Goal: Information Seeking & Learning: Check status

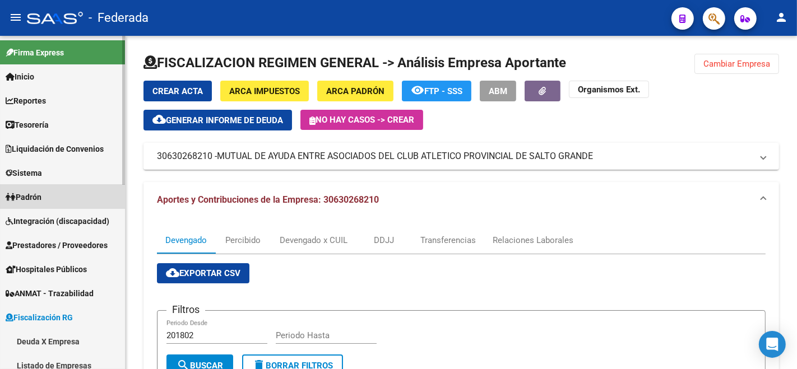
click at [38, 192] on span "Padrón" at bounding box center [24, 197] width 36 height 12
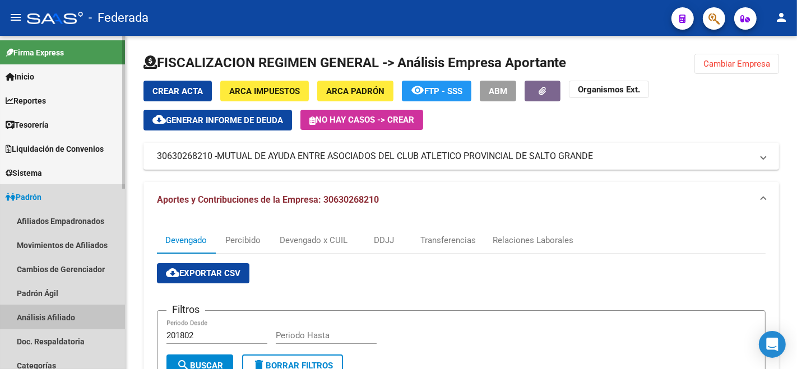
click at [57, 313] on link "Análisis Afiliado" at bounding box center [62, 317] width 125 height 24
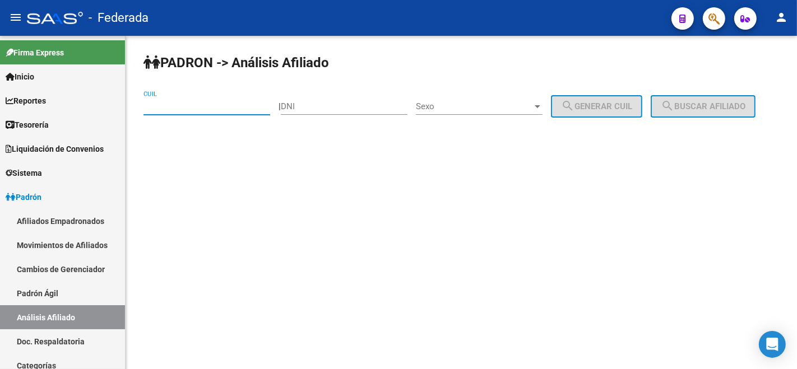
click at [201, 101] on input "CUIL" at bounding box center [206, 106] width 127 height 10
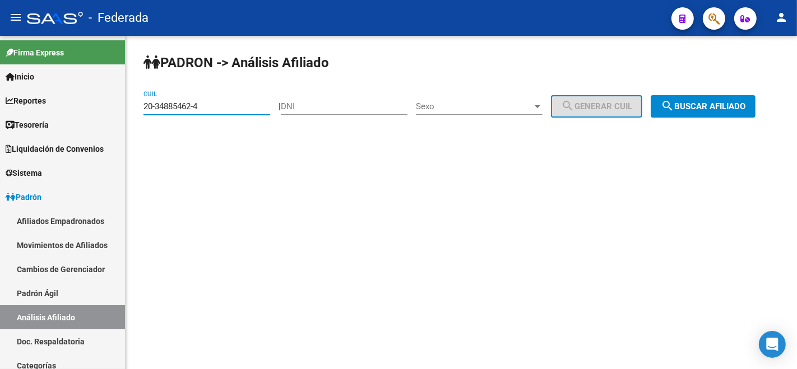
type input "20-34885462-4"
click at [650, 118] on button "search Buscar afiliado" at bounding box center [702, 106] width 105 height 22
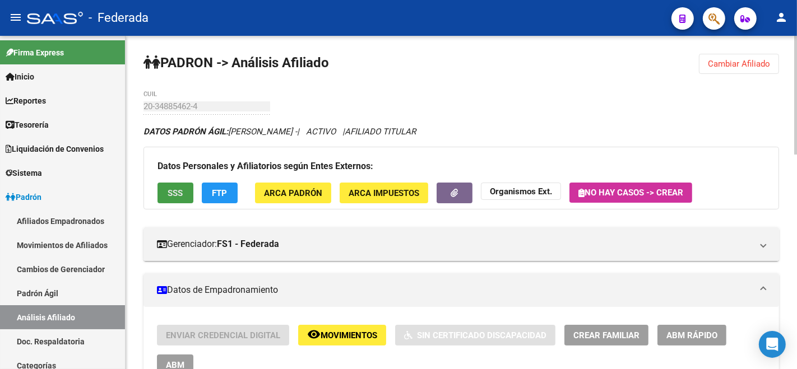
click at [169, 193] on span "SSS" at bounding box center [175, 193] width 15 height 10
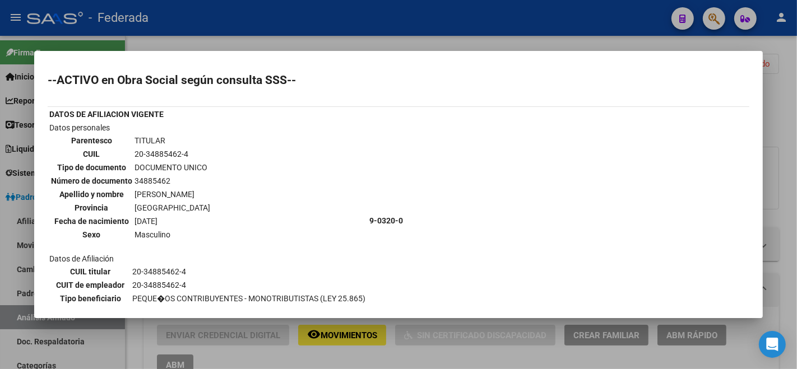
click at [212, 284] on td "20-34885462-4" at bounding box center [249, 285] width 234 height 12
click at [268, 360] on div at bounding box center [398, 184] width 797 height 369
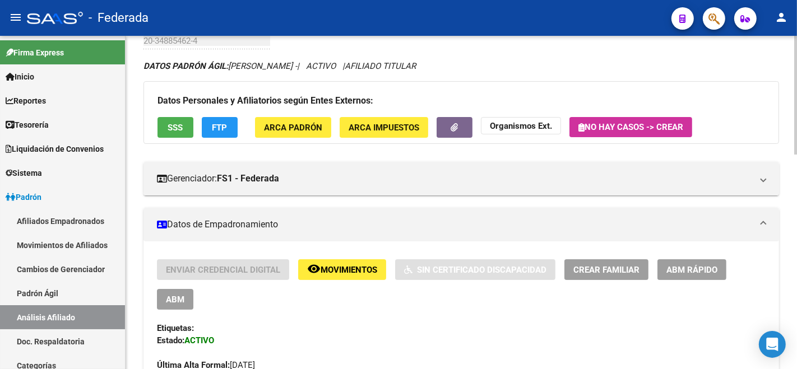
scroll to position [124, 0]
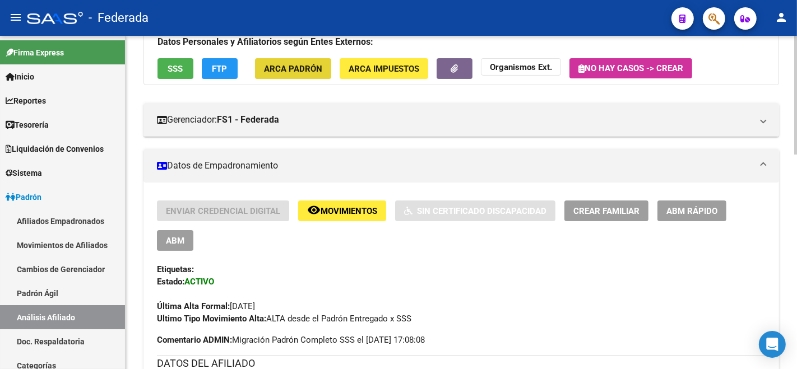
click at [300, 72] on span "ARCA Padrón" at bounding box center [293, 69] width 58 height 10
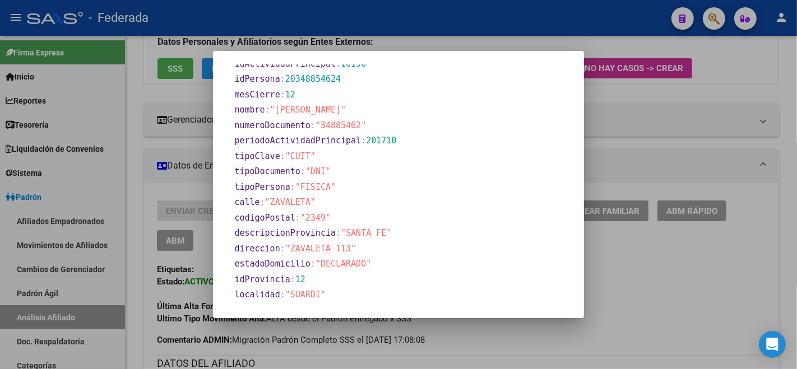
scroll to position [494, 0]
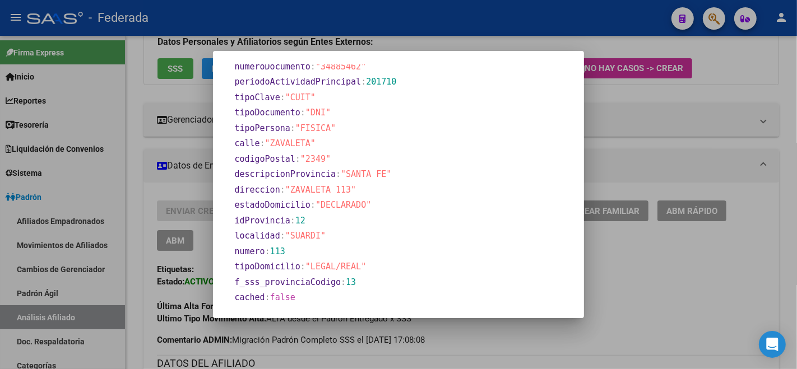
click at [193, 174] on div at bounding box center [398, 184] width 797 height 369
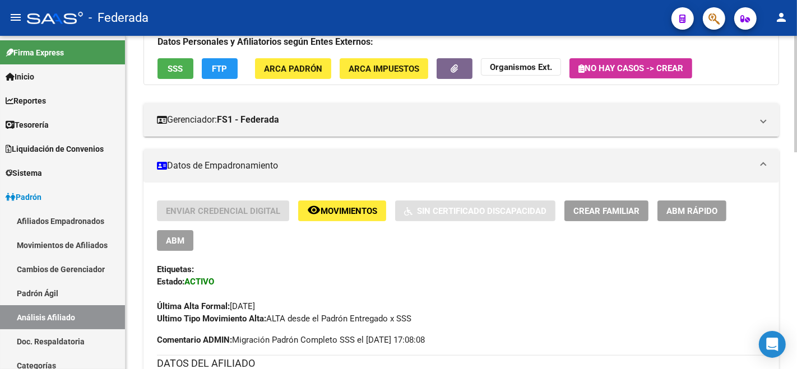
click at [356, 65] on span "ARCA Impuestos" at bounding box center [383, 69] width 71 height 10
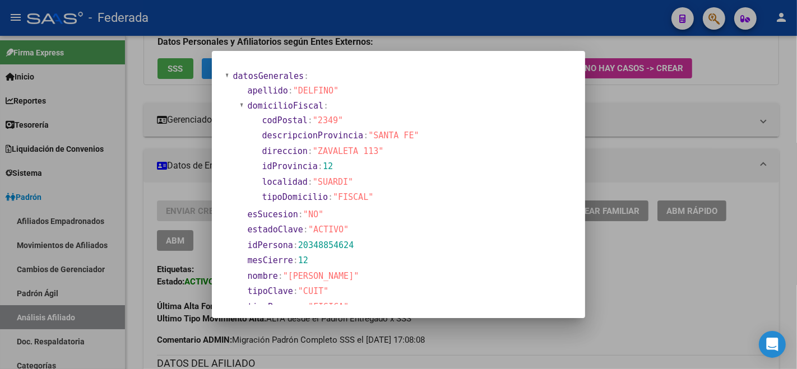
scroll to position [0, 0]
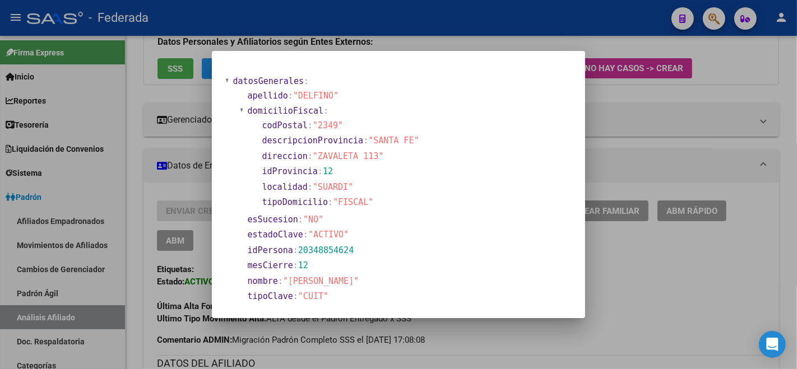
click at [659, 152] on div at bounding box center [398, 184] width 797 height 369
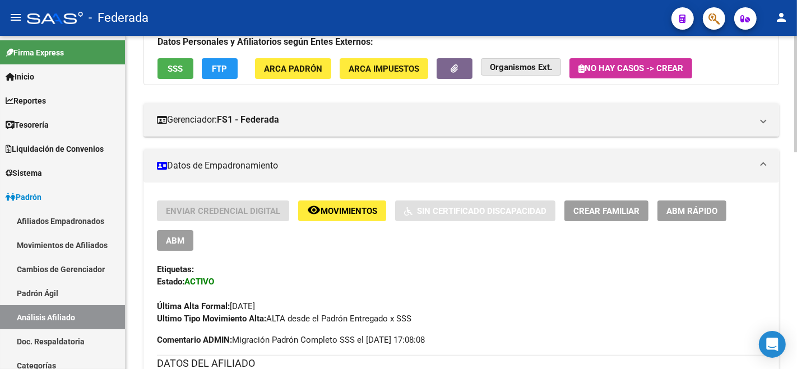
click at [515, 69] on strong "Organismos Ext." at bounding box center [521, 67] width 62 height 10
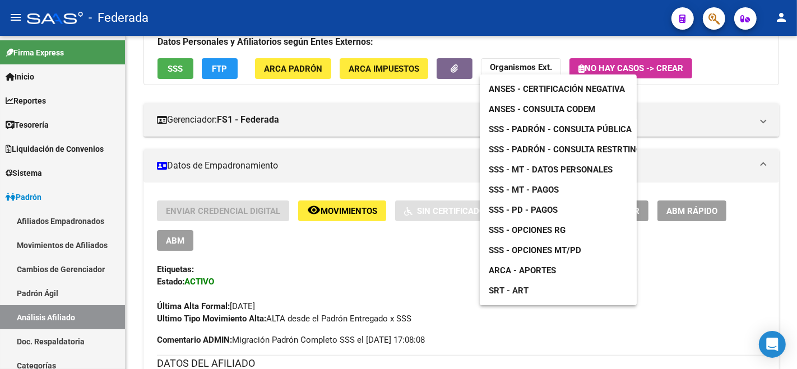
click at [520, 133] on span "SSS - Padrón - Consulta Pública" at bounding box center [559, 129] width 143 height 10
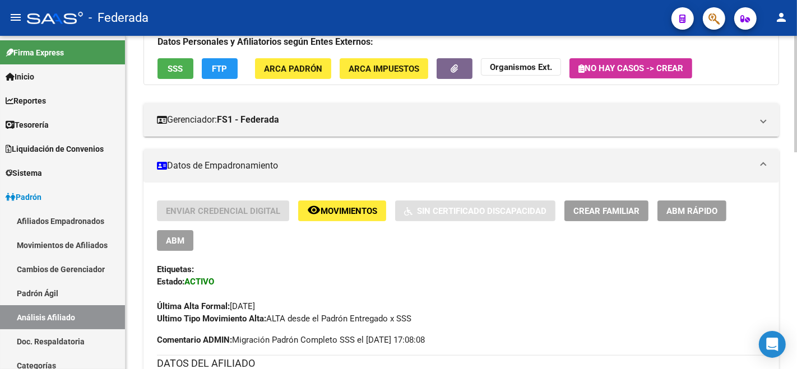
scroll to position [77, 0]
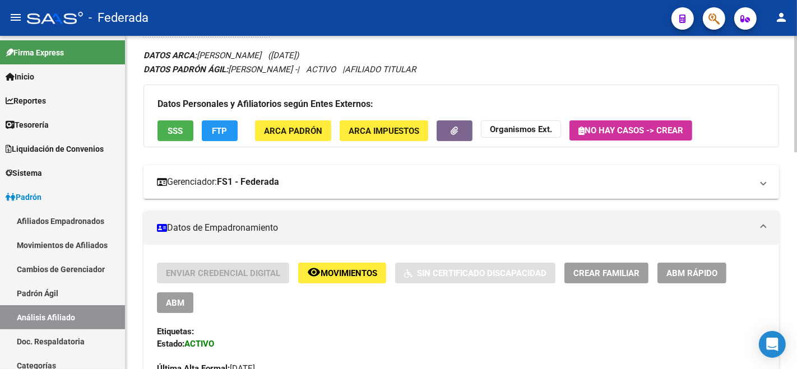
click at [293, 181] on mat-panel-title "Gerenciador: FS1 - Federada" at bounding box center [454, 182] width 595 height 12
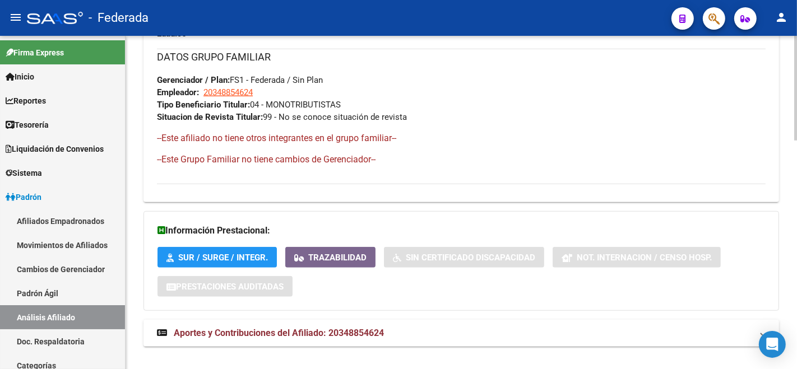
scroll to position [729, 0]
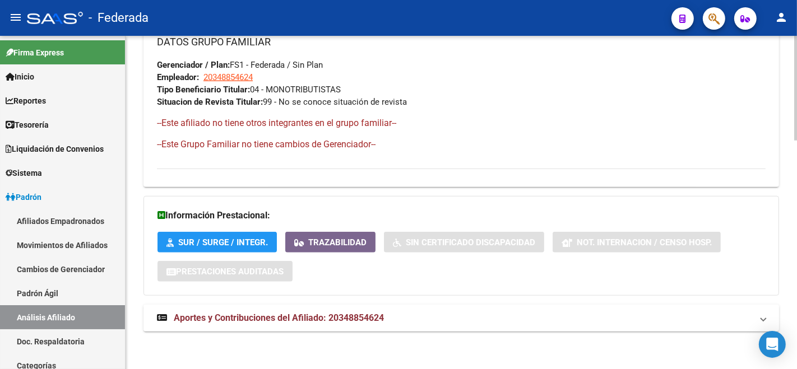
click at [229, 328] on mat-expansion-panel-header "Aportes y Contribuciones del Afiliado: 20348854624" at bounding box center [460, 318] width 635 height 27
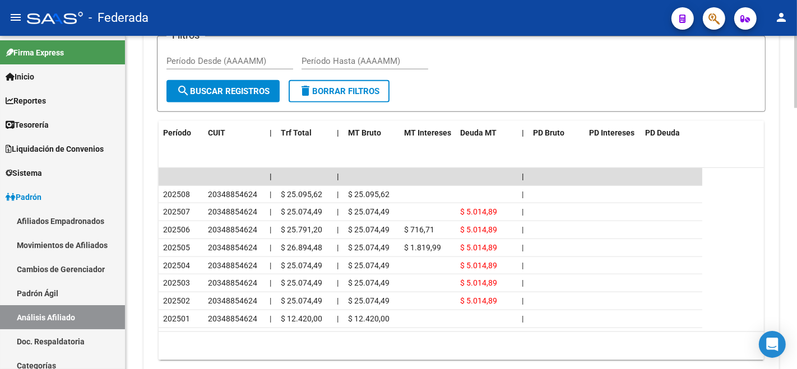
scroll to position [1167, 0]
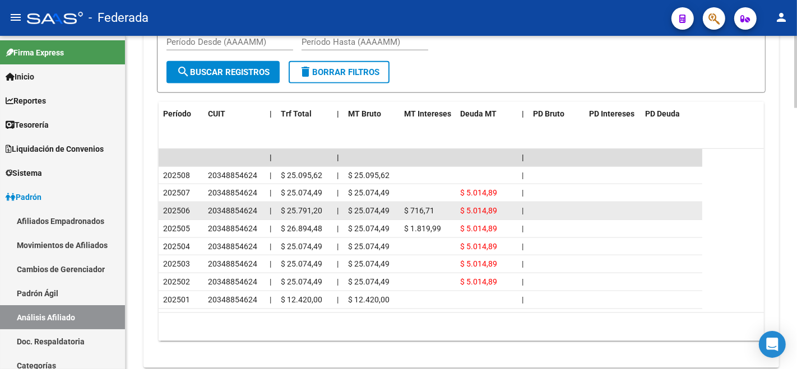
click at [486, 206] on span "$ 5.014,89" at bounding box center [478, 210] width 37 height 9
click at [362, 206] on span "$ 25.074,49" at bounding box center [368, 210] width 41 height 9
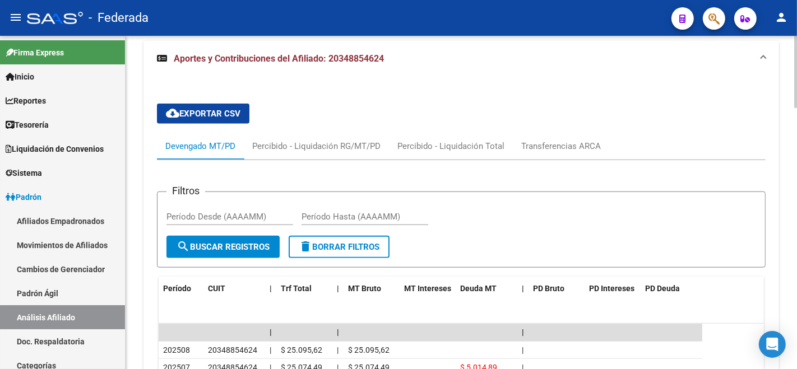
scroll to position [919, 0]
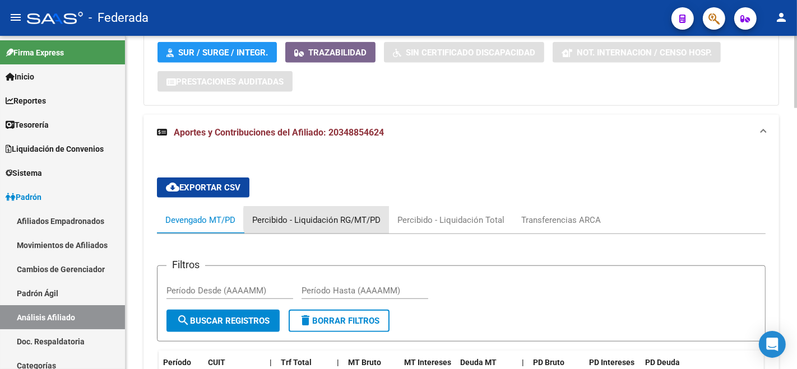
click at [336, 216] on div "Percibido - Liquidación RG/MT/PD" at bounding box center [316, 220] width 128 height 12
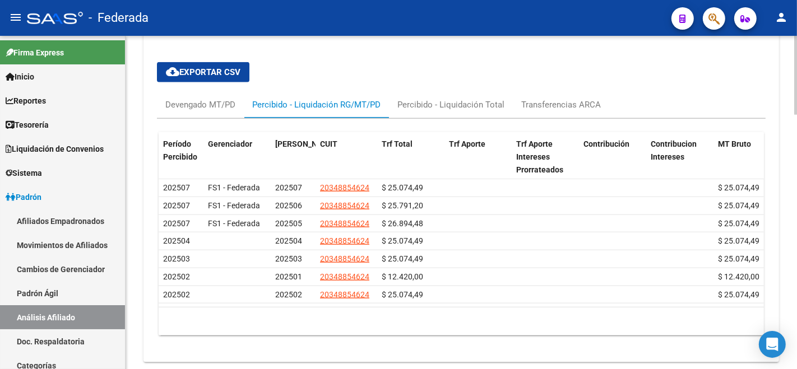
scroll to position [1043, 0]
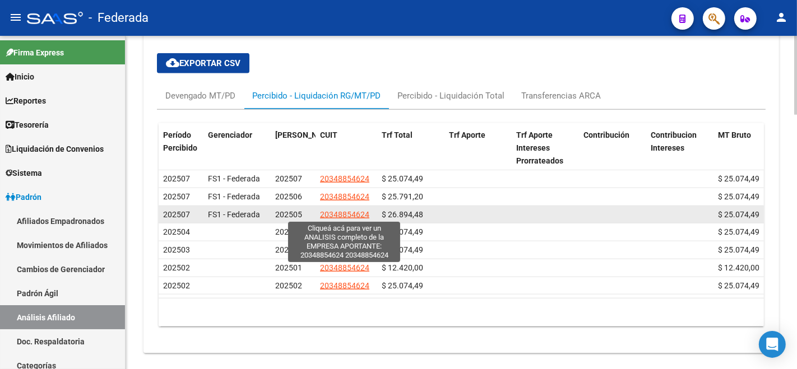
click at [341, 215] on span "20348854624" at bounding box center [344, 214] width 49 height 9
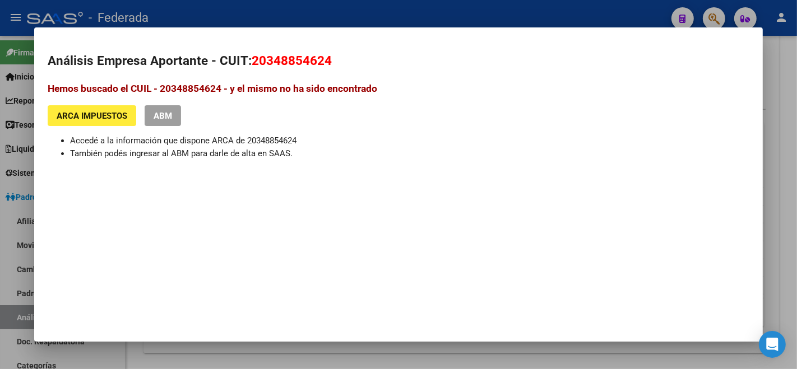
click at [90, 113] on span "ARCA Impuestos" at bounding box center [92, 116] width 71 height 10
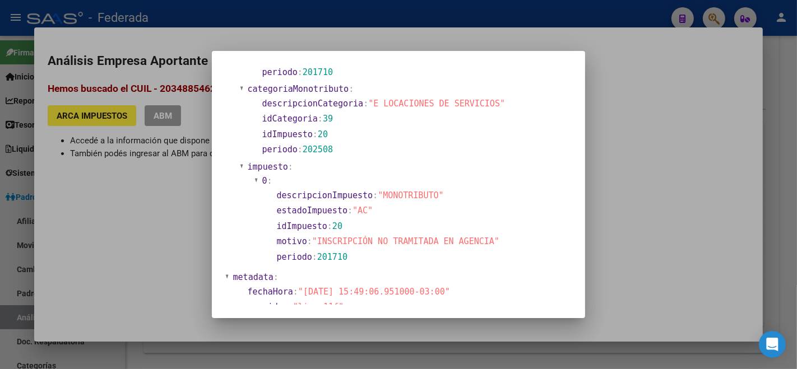
scroll to position [547, 0]
drag, startPoint x: 264, startPoint y: 92, endPoint x: 488, endPoint y: 105, distance: 224.4
click at [488, 105] on section "descripcionCategoria : "E LOCACIONES DE SERVICIOS"" at bounding box center [414, 105] width 305 height 13
copy section "descripcionCategoria : "E LOCACIONES DE SERVICIOS""
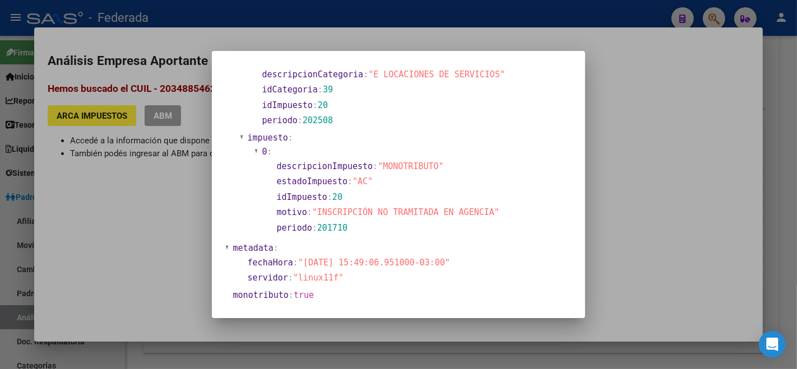
scroll to position [591, 0]
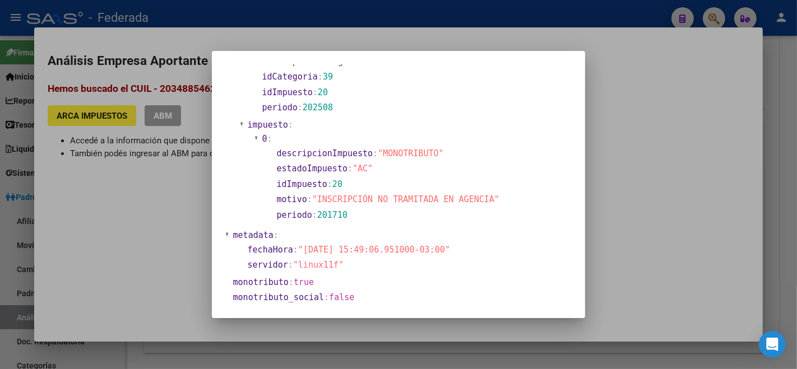
click at [707, 193] on div at bounding box center [398, 184] width 797 height 369
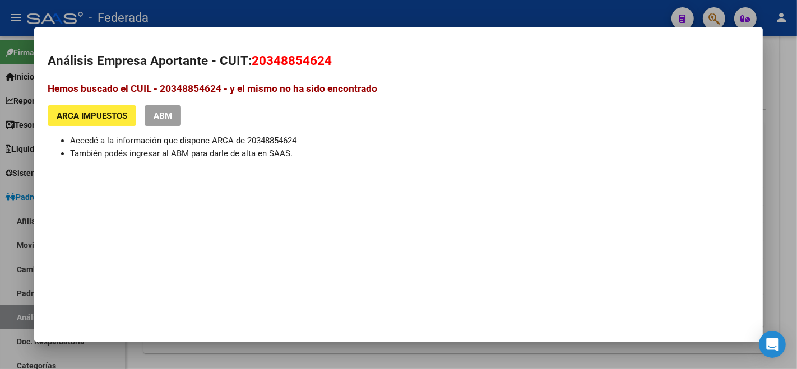
click at [167, 115] on span "ABM" at bounding box center [162, 116] width 18 height 10
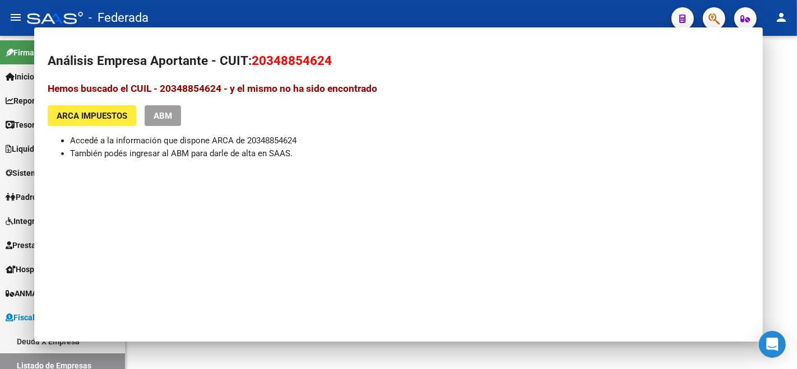
scroll to position [197, 0]
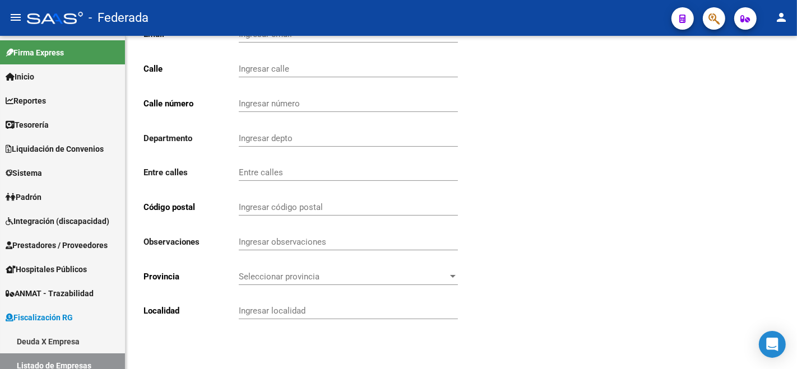
type input "[PERSON_NAME]"
type input "ZAVALETA"
type input "113"
type input "2349"
type input "SUARDI"
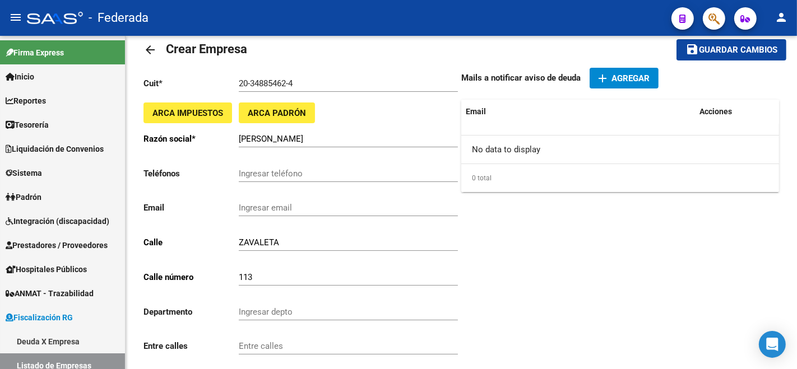
scroll to position [0, 0]
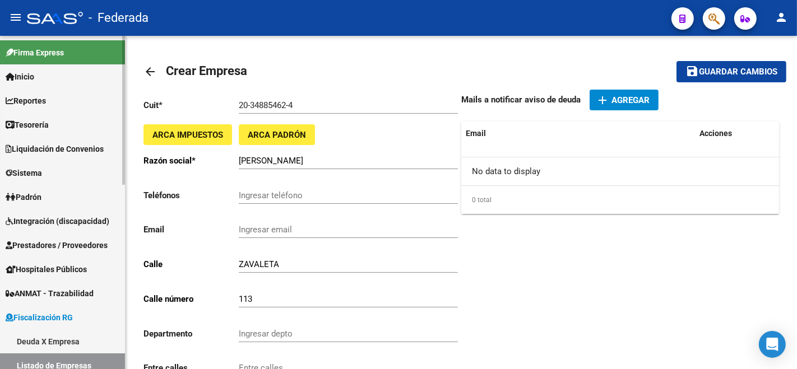
click at [12, 67] on link "Inicio" at bounding box center [62, 76] width 125 height 24
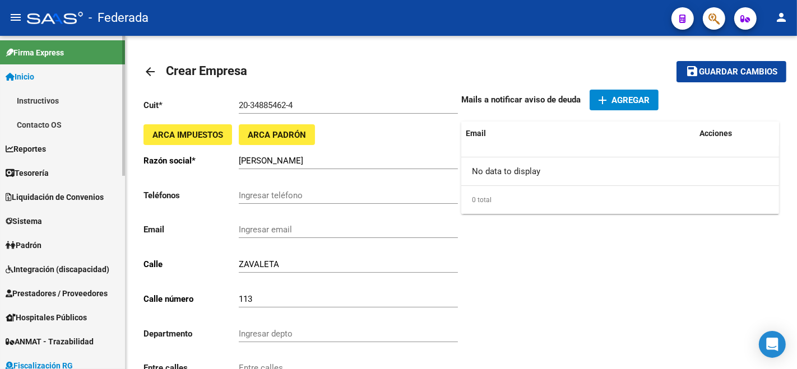
click at [20, 100] on link "Instructivos" at bounding box center [62, 101] width 125 height 24
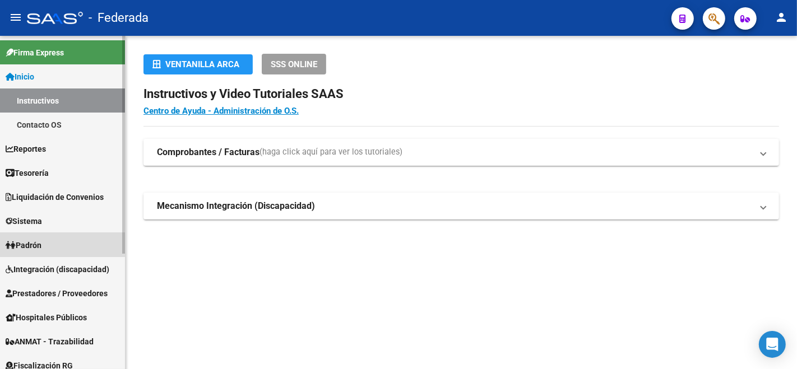
click at [41, 244] on span "Padrón" at bounding box center [24, 245] width 36 height 12
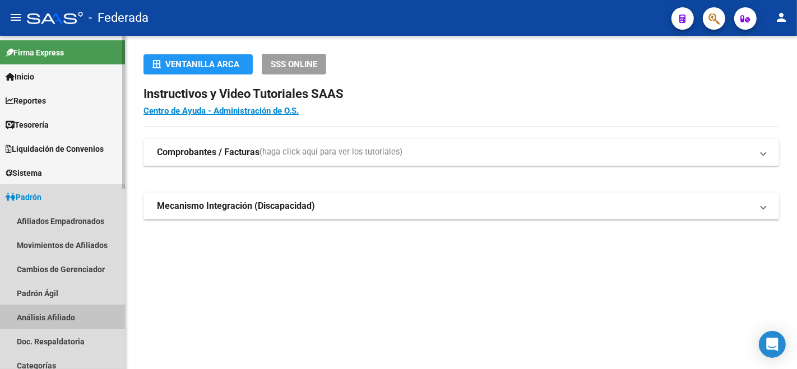
click at [60, 307] on link "Análisis Afiliado" at bounding box center [62, 317] width 125 height 24
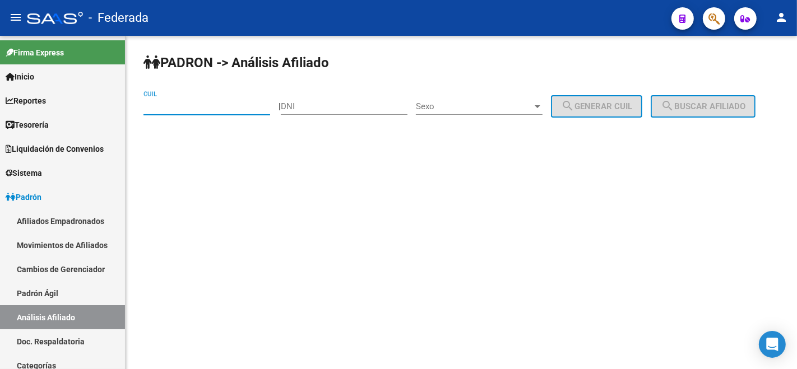
click at [166, 104] on input "CUIL" at bounding box center [206, 106] width 127 height 10
click at [165, 96] on div "CUIL" at bounding box center [206, 103] width 127 height 24
click at [174, 104] on input "CUIL" at bounding box center [206, 106] width 127 height 10
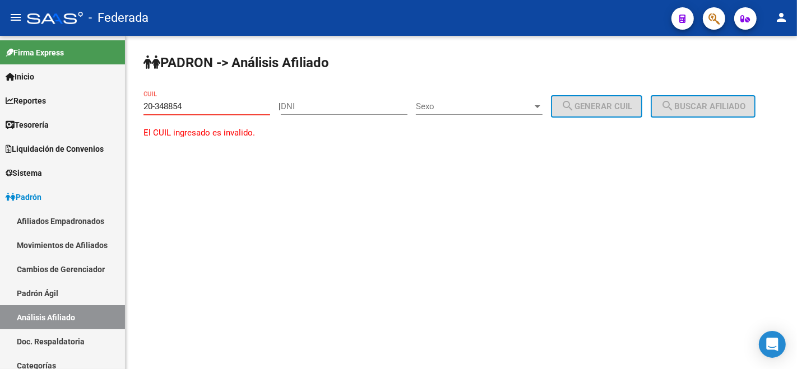
click at [235, 152] on div "PADRON -> Análisis Afiliado 20-348854 CUIL | DNI Sexo Sexo search Generar CUIL …" at bounding box center [460, 107] width 671 height 142
click at [208, 104] on input "20-348854" at bounding box center [206, 106] width 127 height 10
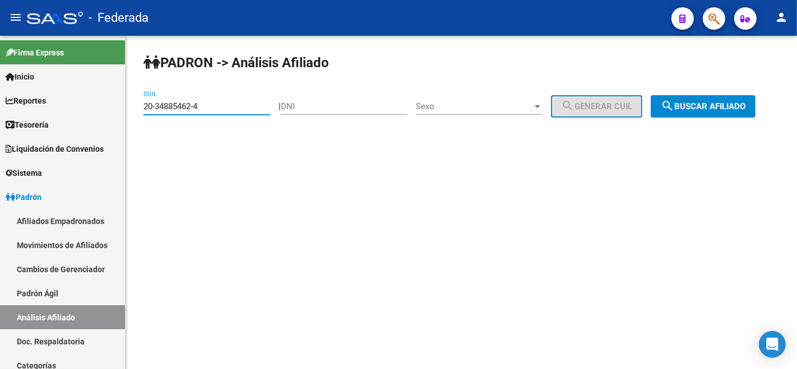
click at [660, 111] on span "search Buscar afiliado" at bounding box center [702, 106] width 85 height 10
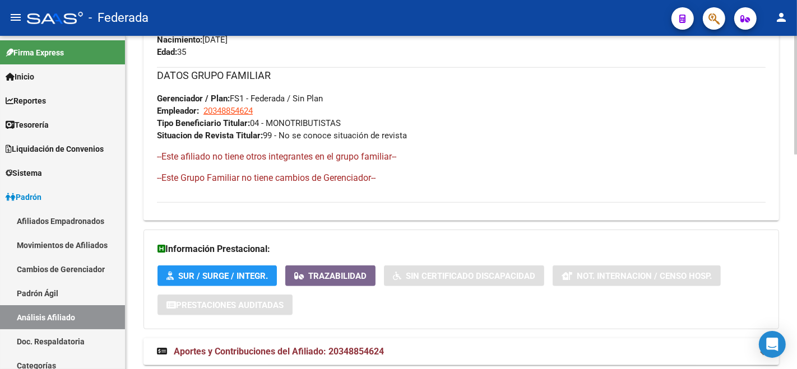
scroll to position [603, 0]
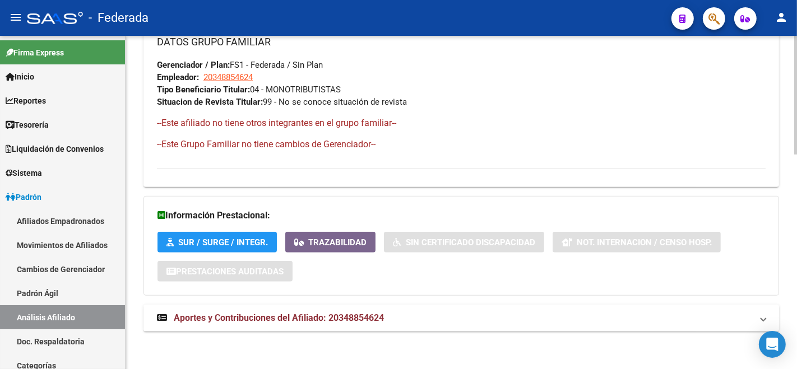
click at [263, 305] on mat-expansion-panel-header "Aportes y Contribuciones del Afiliado: 20348854624" at bounding box center [460, 318] width 635 height 27
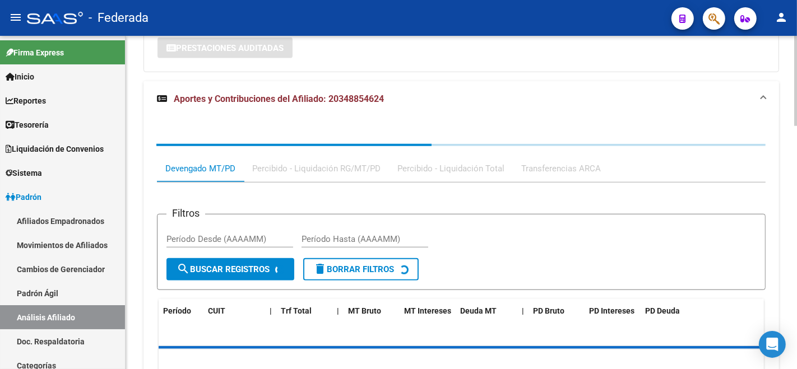
scroll to position [856, 0]
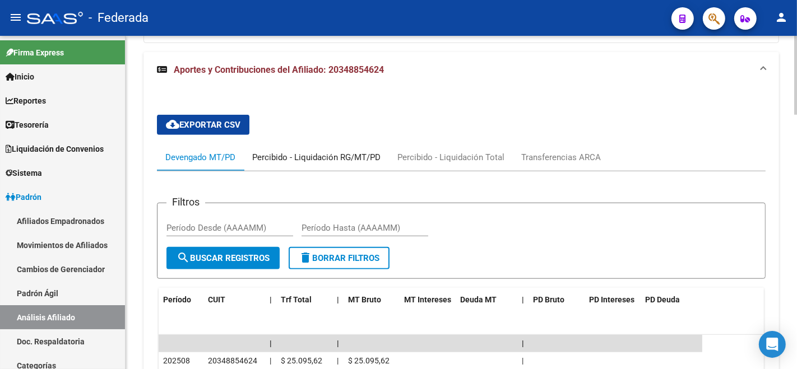
drag, startPoint x: 311, startPoint y: 157, endPoint x: 302, endPoint y: 177, distance: 21.6
click at [311, 157] on div "Percibido - Liquidación RG/MT/PD" at bounding box center [316, 157] width 128 height 12
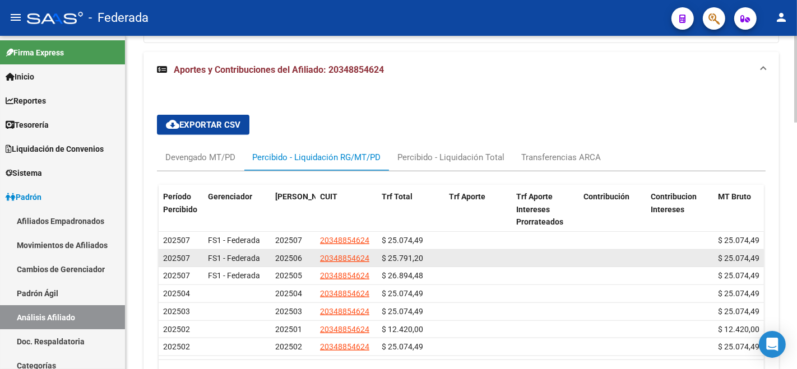
click at [290, 255] on span "202506" at bounding box center [288, 258] width 27 height 9
click at [474, 258] on datatable-body-cell at bounding box center [477, 258] width 67 height 17
click at [738, 261] on div "$ 25.074,49" at bounding box center [747, 258] width 58 height 13
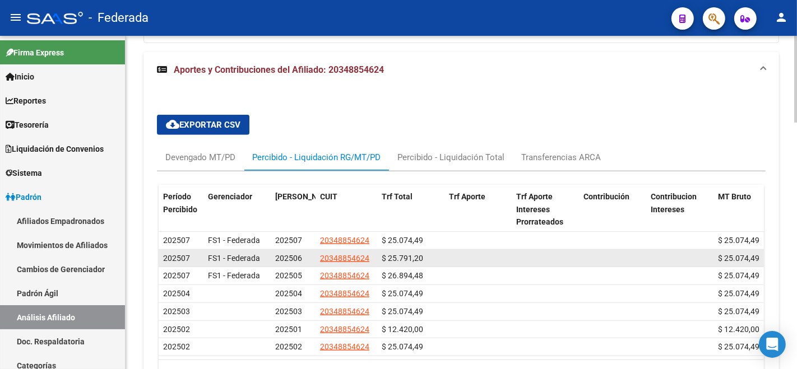
click at [738, 261] on div "$ 25.074,49" at bounding box center [747, 258] width 58 height 13
click at [393, 254] on span "$ 25.791,20" at bounding box center [401, 258] width 41 height 9
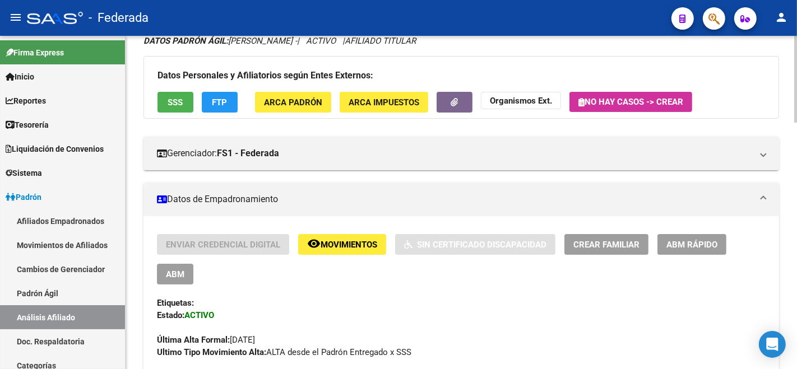
scroll to position [0, 0]
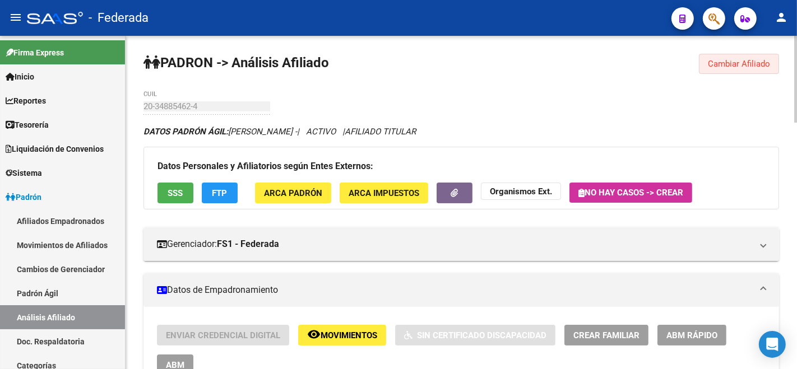
click at [749, 57] on button "Cambiar Afiliado" at bounding box center [739, 64] width 80 height 20
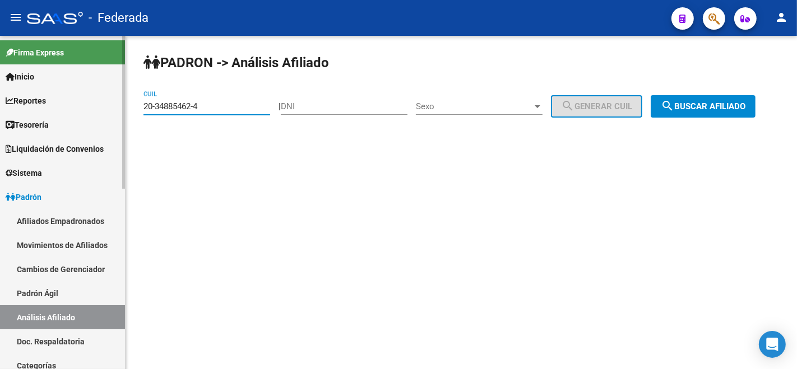
drag, startPoint x: 228, startPoint y: 108, endPoint x: 0, endPoint y: 141, distance: 230.4
click at [0, 141] on mat-sidenav-container "Firma Express Inicio Instructivos Contacto OS Reportes Tablero de Control Ingre…" at bounding box center [398, 202] width 797 height 333
type input "27-38603330-2"
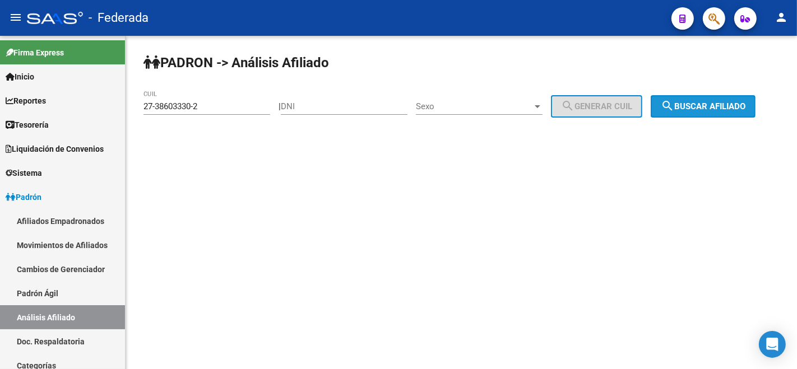
click at [650, 118] on button "search Buscar afiliado" at bounding box center [702, 106] width 105 height 22
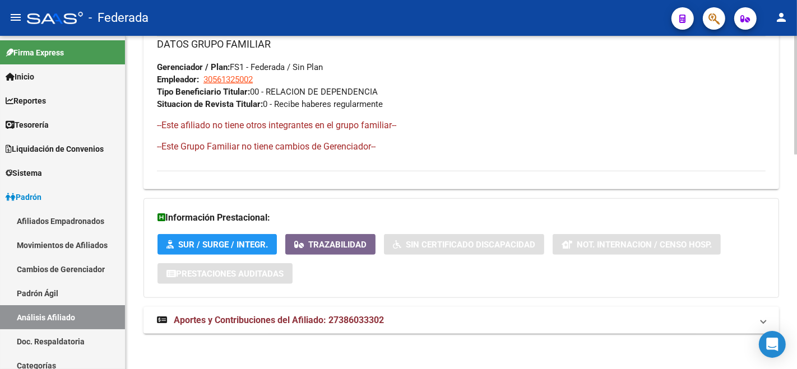
scroll to position [603, 0]
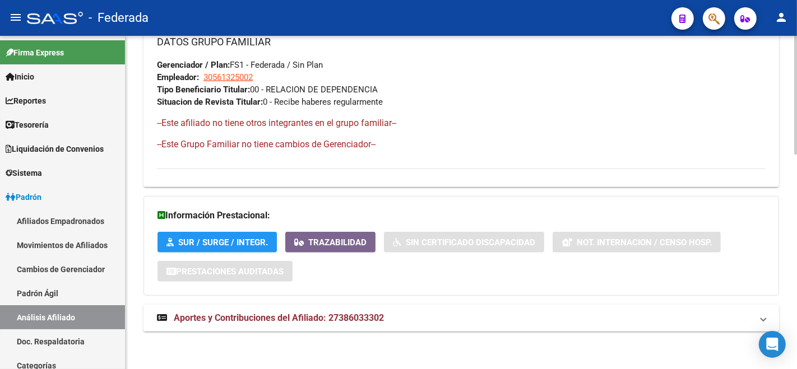
click at [257, 308] on mat-expansion-panel-header "Aportes y Contribuciones del Afiliado: 27386033302" at bounding box center [460, 318] width 635 height 27
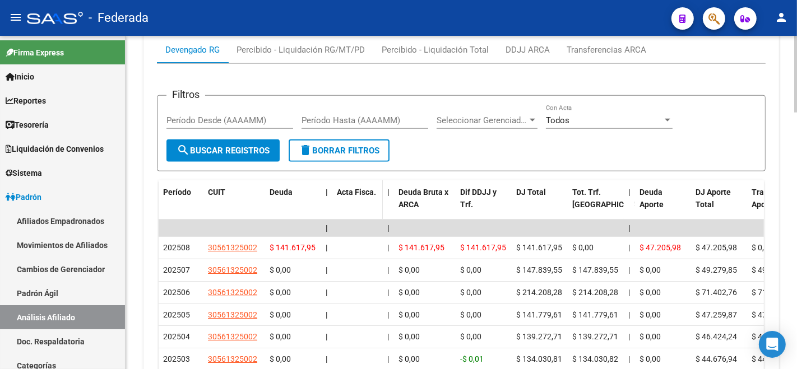
scroll to position [828, 0]
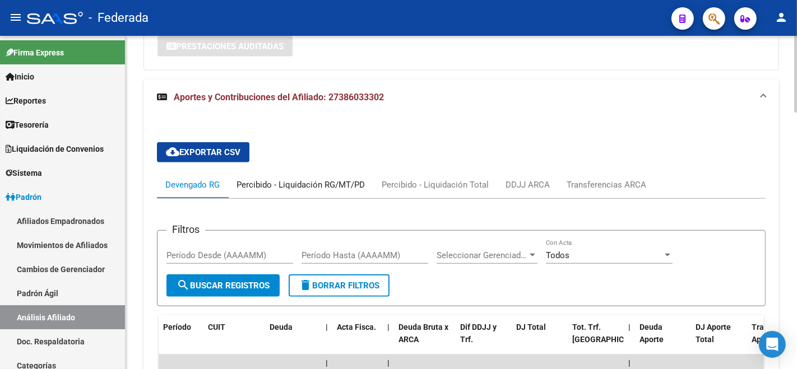
click at [269, 176] on div "Percibido - Liquidación RG/MT/PD" at bounding box center [300, 184] width 145 height 27
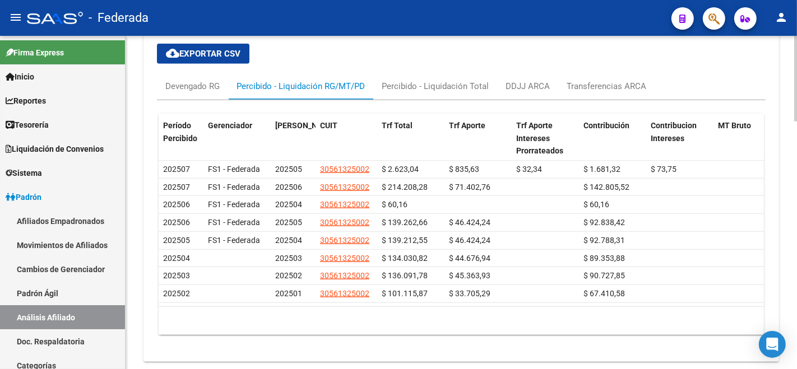
scroll to position [966, 0]
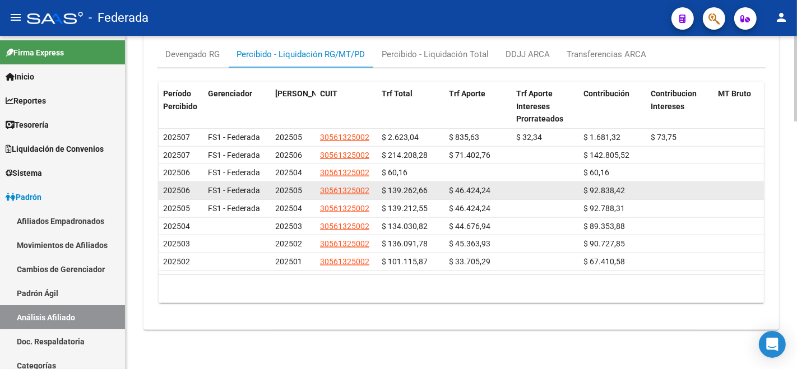
click at [413, 186] on span "$ 139.262,66" at bounding box center [404, 190] width 46 height 9
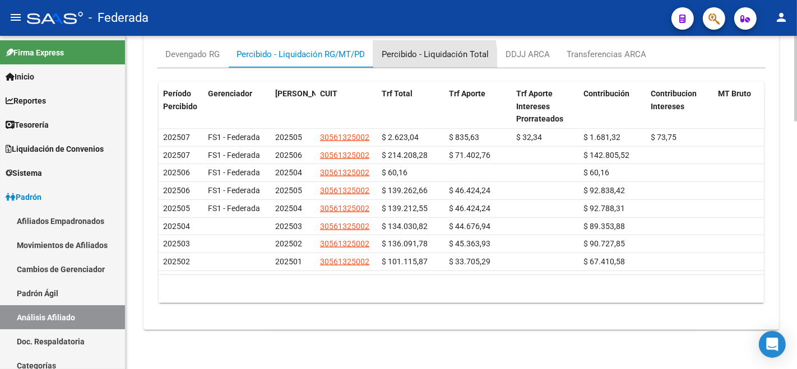
click at [403, 51] on div "Percibido - Liquidación Total" at bounding box center [434, 54] width 107 height 12
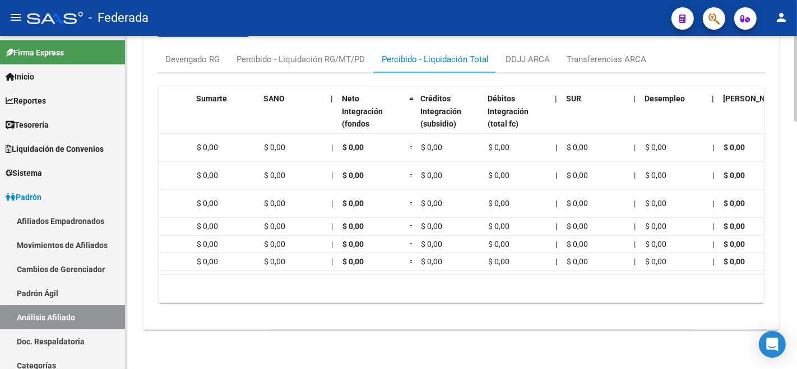
scroll to position [0, 1077]
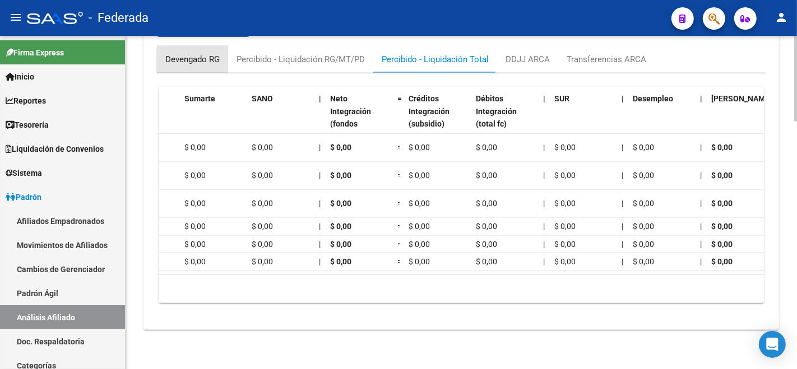
drag, startPoint x: 199, startPoint y: 51, endPoint x: 212, endPoint y: 73, distance: 25.4
click at [199, 53] on div "Devengado RG" at bounding box center [192, 59] width 54 height 12
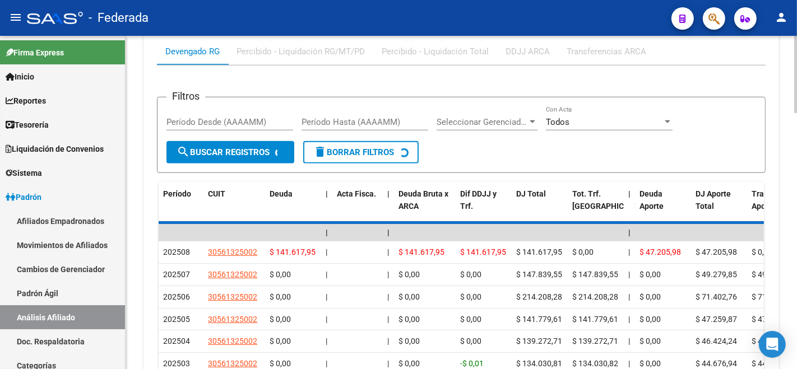
scroll to position [962, 0]
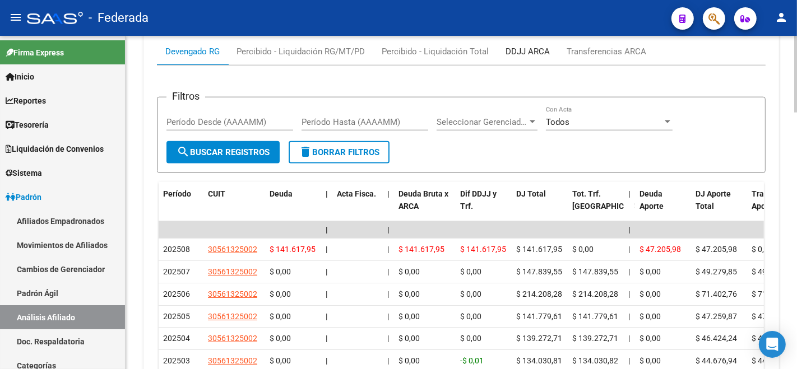
click at [523, 60] on div "DDJJ ARCA" at bounding box center [527, 51] width 61 height 27
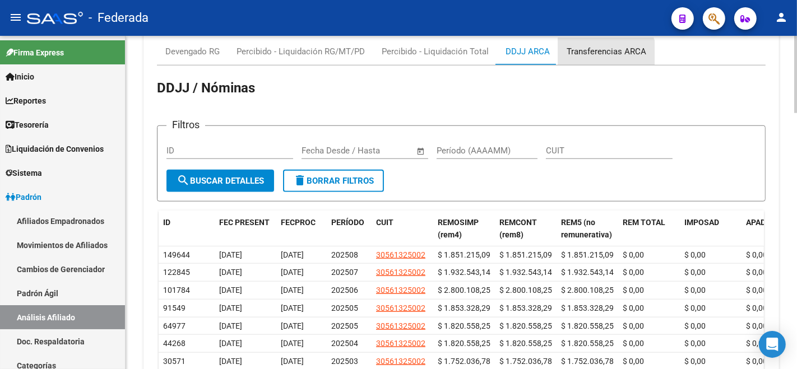
click at [583, 61] on div "Transferencias ARCA" at bounding box center [606, 51] width 96 height 27
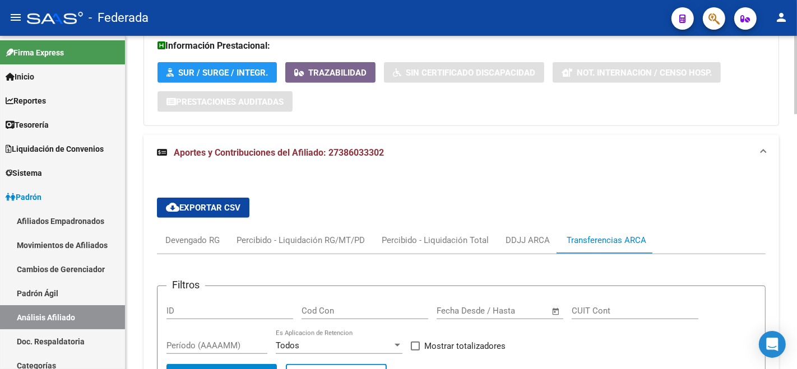
scroll to position [768, 0]
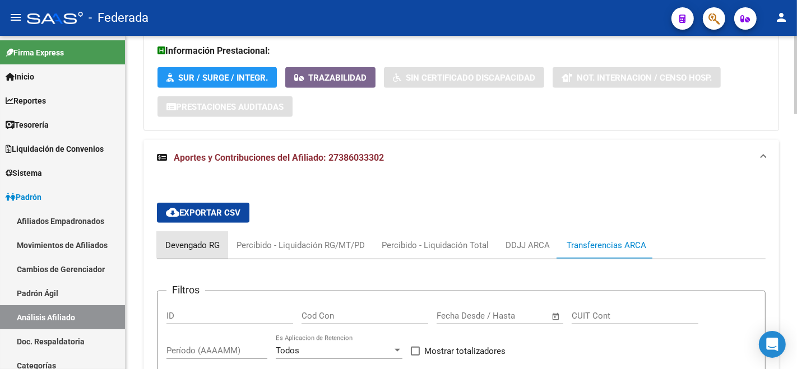
click at [203, 241] on div "Devengado RG" at bounding box center [192, 245] width 54 height 12
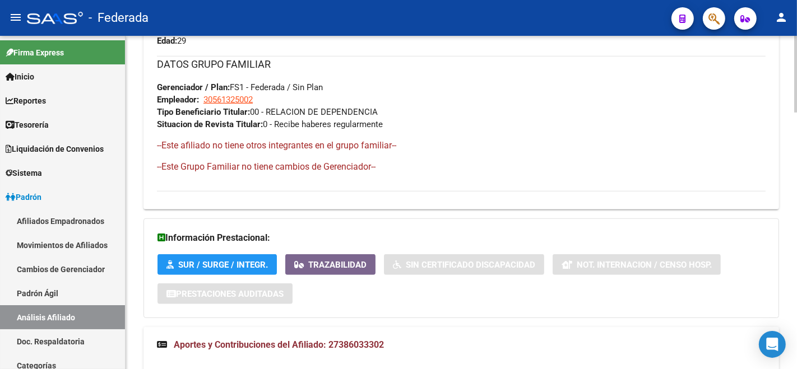
scroll to position [1017, 0]
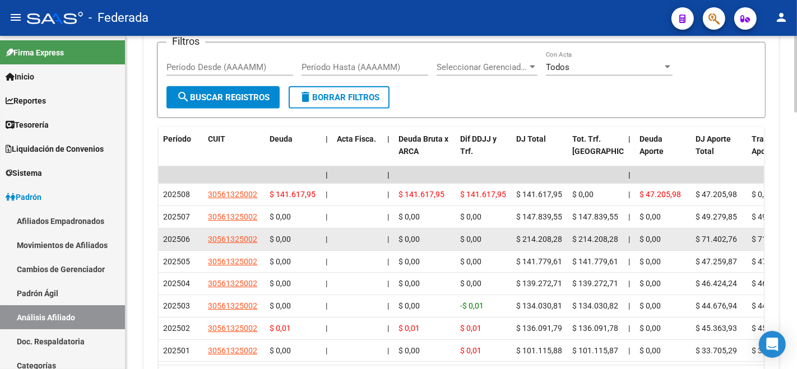
click at [547, 237] on span "$ 214.208,28" at bounding box center [539, 239] width 46 height 9
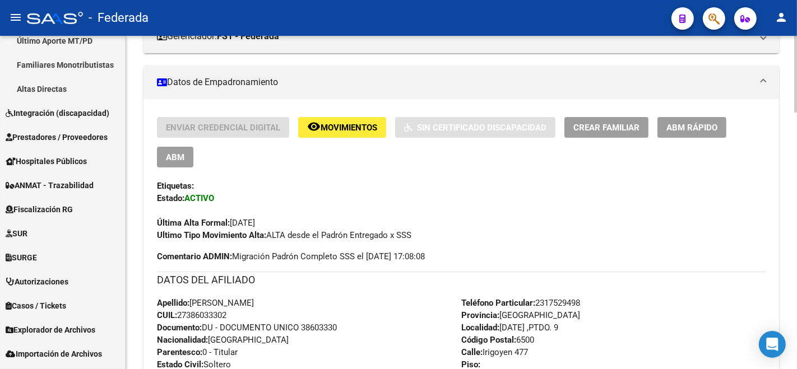
scroll to position [0, 0]
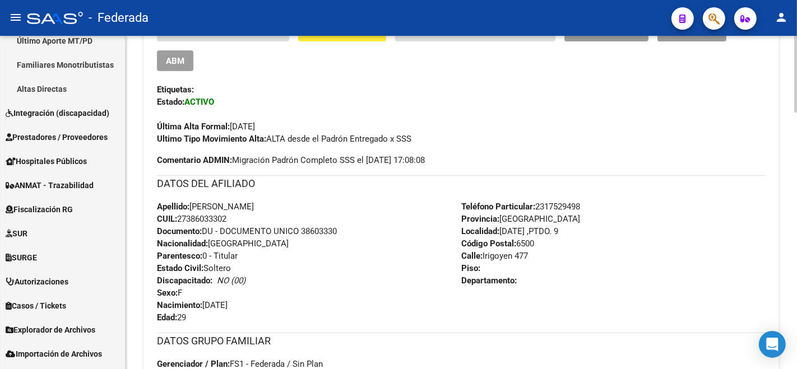
scroll to position [373, 0]
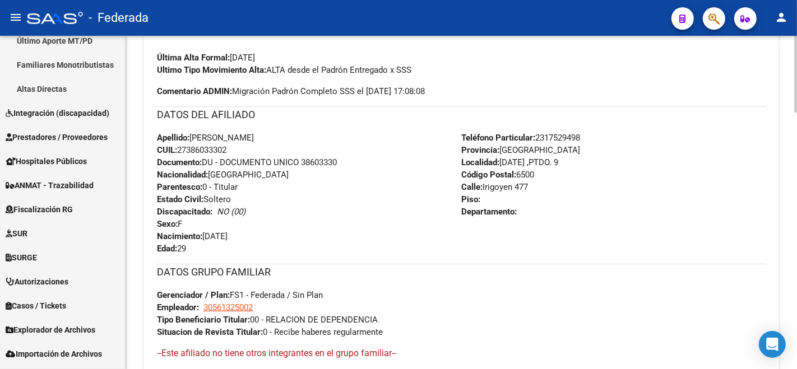
drag, startPoint x: 179, startPoint y: 146, endPoint x: 240, endPoint y: 152, distance: 61.4
click at [240, 152] on div "Apellido: [PERSON_NAME]: 27386033302 Documento: DU - DOCUMENTO UNICO 38603330 N…" at bounding box center [309, 193] width 304 height 123
copy span "27386033302"
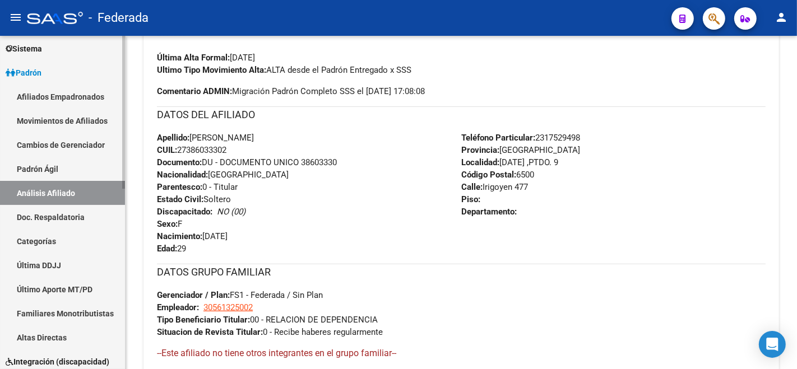
scroll to position [0, 0]
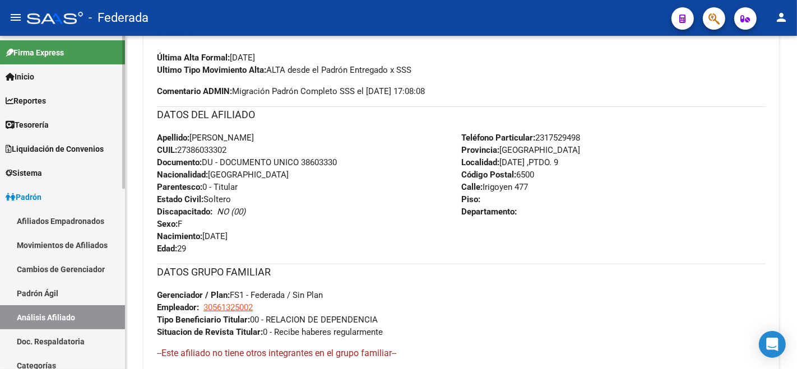
click at [62, 146] on span "Liquidación de Convenios" at bounding box center [55, 149] width 98 height 12
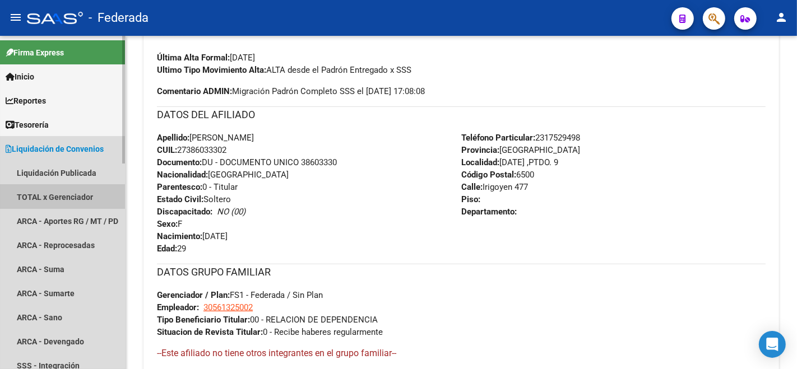
click at [36, 202] on link "TOTAL x Gerenciador" at bounding box center [62, 197] width 125 height 24
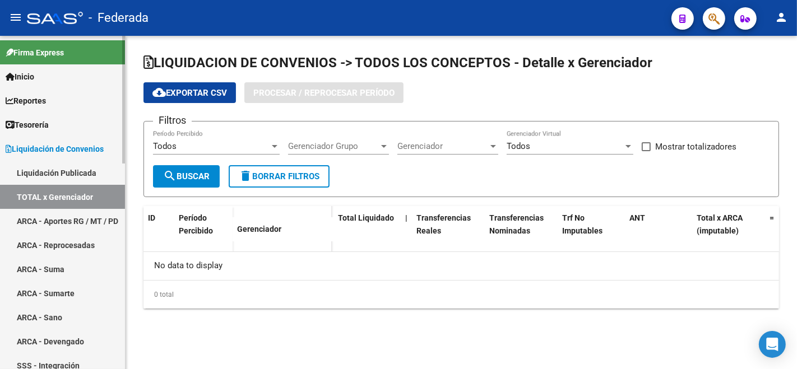
checkbox input "true"
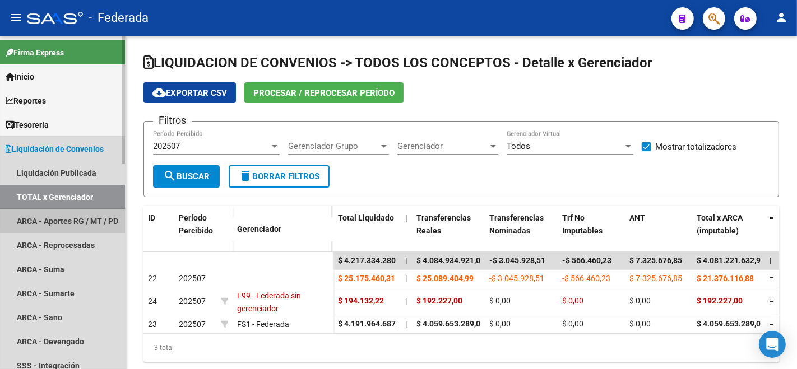
click at [96, 211] on link "ARCA - Aportes RG / MT / PD" at bounding box center [62, 221] width 125 height 24
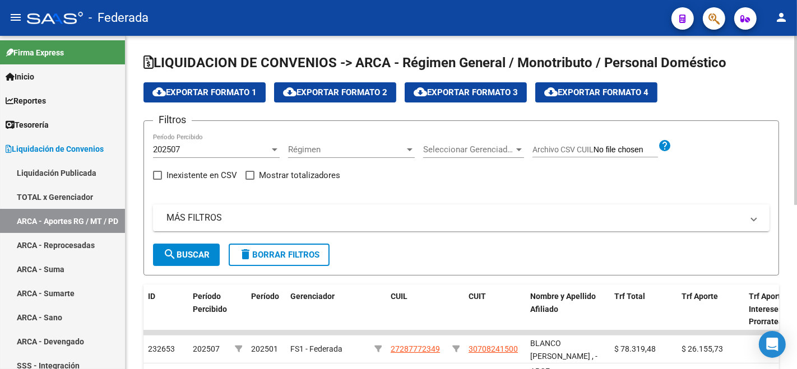
drag, startPoint x: 260, startPoint y: 217, endPoint x: 368, endPoint y: 239, distance: 109.9
click at [260, 218] on mat-panel-title "MÁS FILTROS" at bounding box center [454, 218] width 576 height 12
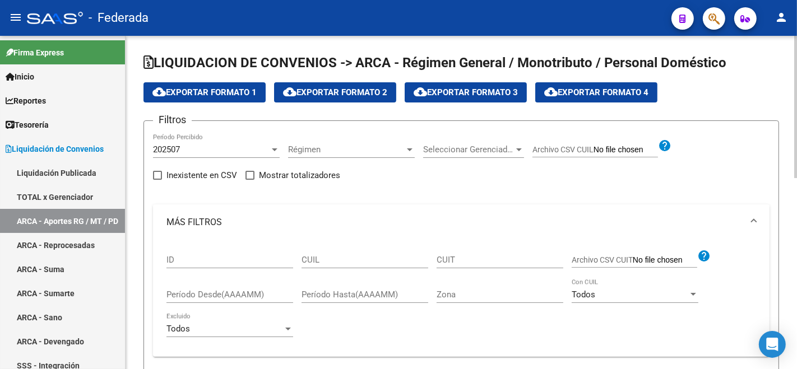
scroll to position [124, 0]
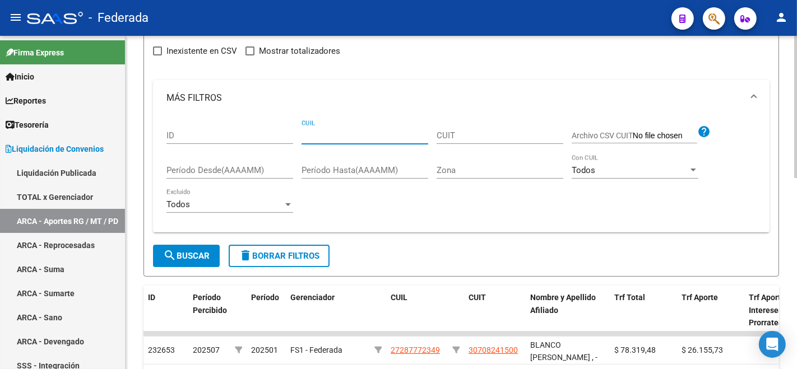
click at [350, 132] on input "CUIL" at bounding box center [364, 136] width 127 height 10
paste input "27-38603330-2"
type input "27-38603330-2"
click at [198, 249] on button "search Buscar" at bounding box center [186, 256] width 67 height 22
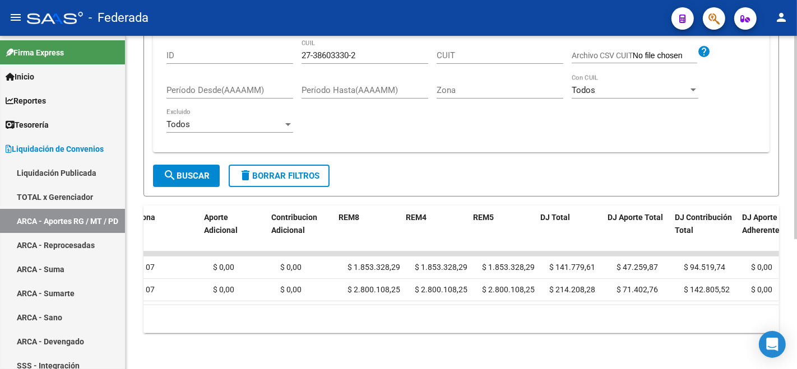
scroll to position [0, 1485]
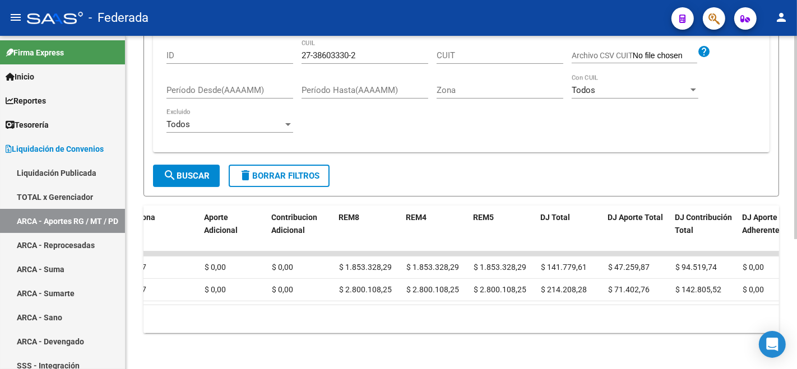
click at [451, 320] on div "10 total 1" at bounding box center [460, 319] width 635 height 28
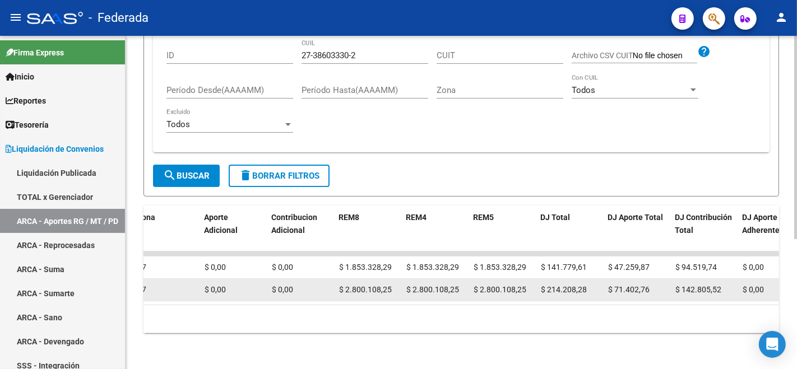
click at [571, 285] on span "$ 214.208,28" at bounding box center [564, 289] width 46 height 9
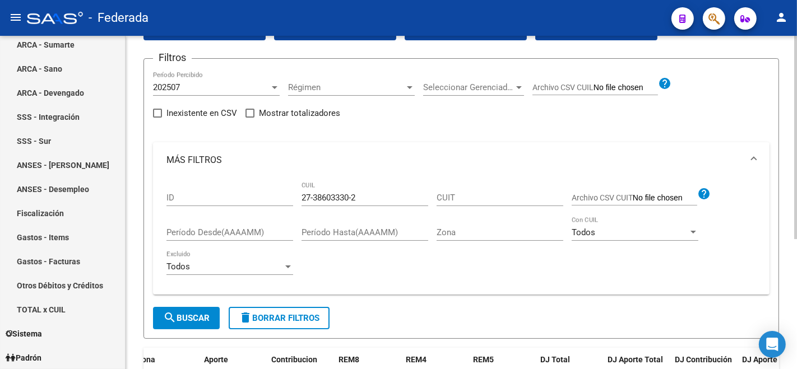
scroll to position [212, 0]
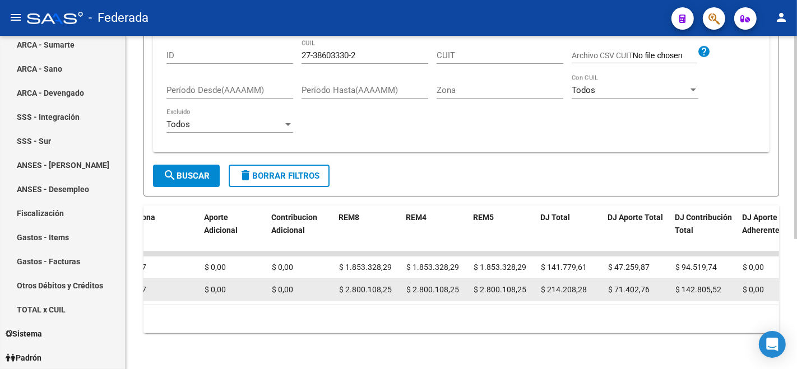
click at [432, 285] on span "$ 2.800.108,25" at bounding box center [432, 289] width 53 height 9
click at [431, 285] on span "$ 2.800.108,25" at bounding box center [432, 289] width 53 height 9
click at [580, 285] on span "$ 214.208,28" at bounding box center [564, 289] width 46 height 9
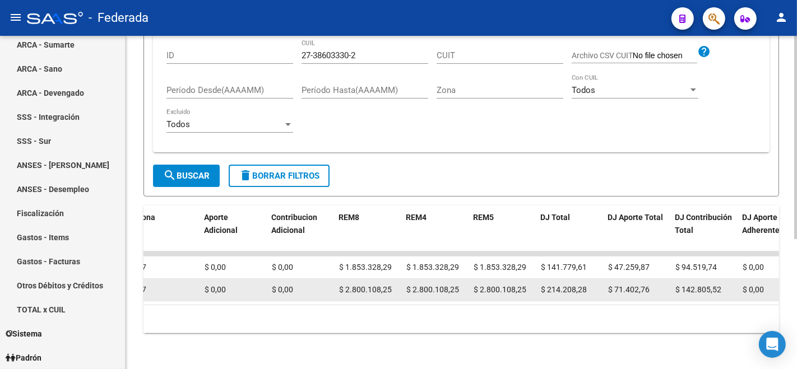
click at [580, 285] on span "$ 214.208,28" at bounding box center [564, 289] width 46 height 9
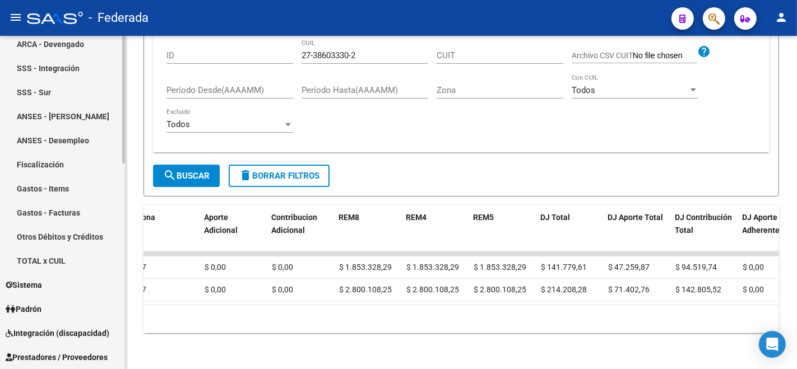
scroll to position [435, 0]
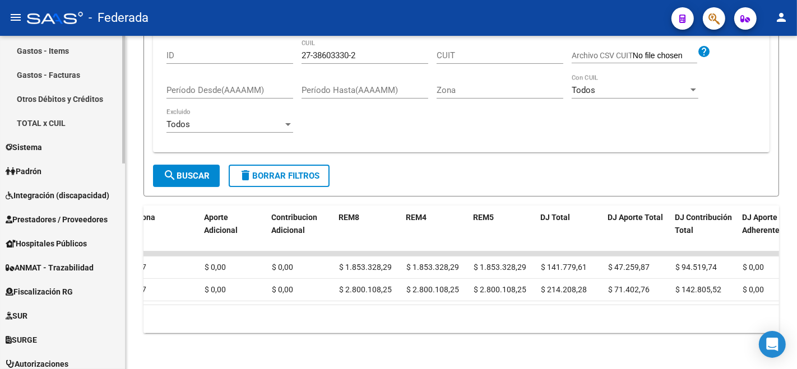
drag, startPoint x: 30, startPoint y: 166, endPoint x: 109, endPoint y: 162, distance: 79.6
click at [30, 166] on span "Padrón" at bounding box center [24, 171] width 36 height 12
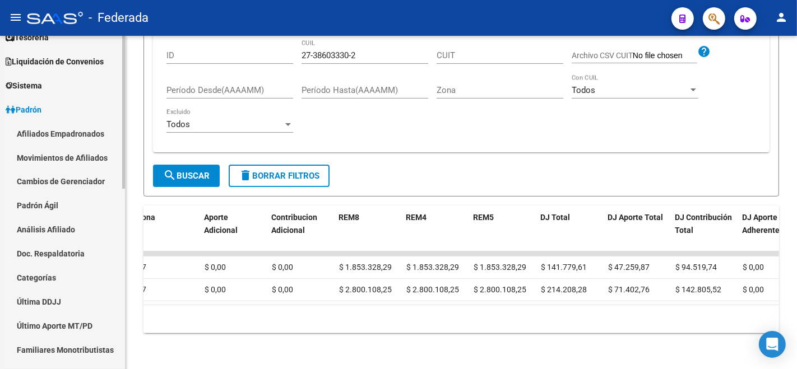
scroll to position [82, 0]
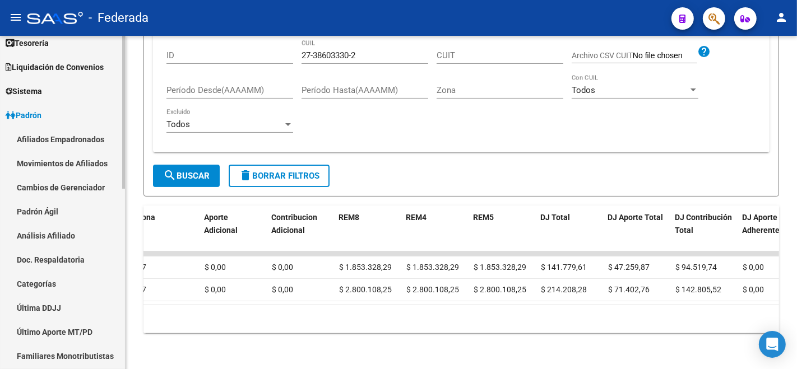
click at [88, 226] on link "Análisis Afiliado" at bounding box center [62, 236] width 125 height 24
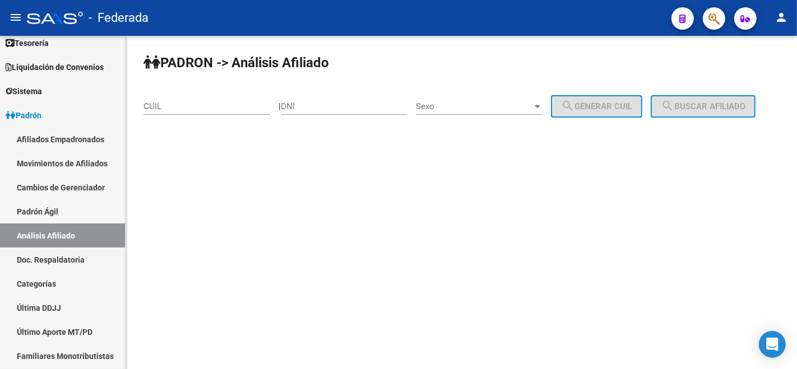
click at [179, 101] on input "CUIL" at bounding box center [206, 106] width 127 height 10
paste input "27-38603330-2"
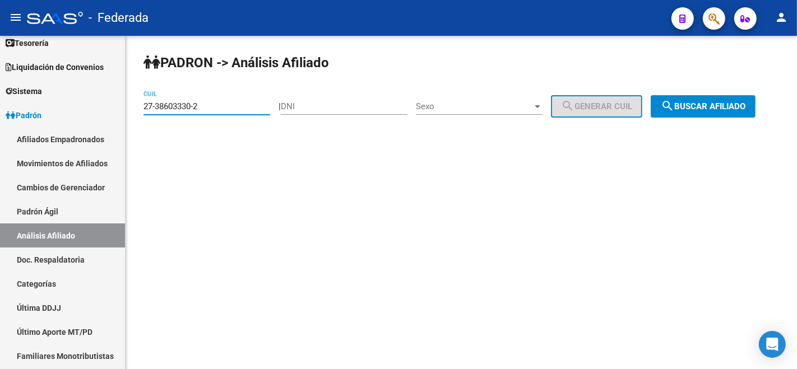
type input "27-38603330-2"
click at [660, 111] on span "search Buscar afiliado" at bounding box center [702, 106] width 85 height 10
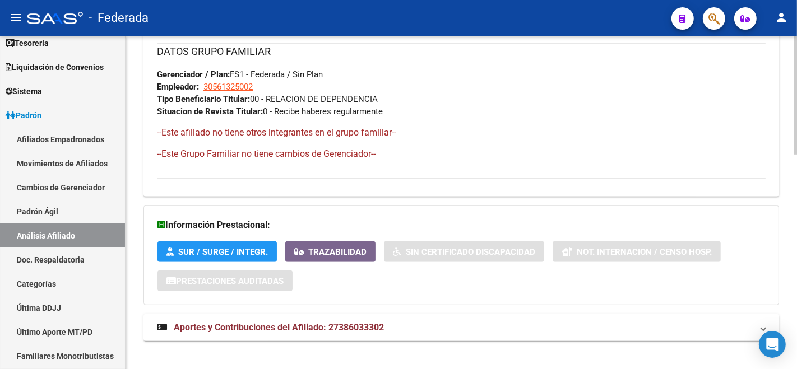
scroll to position [603, 0]
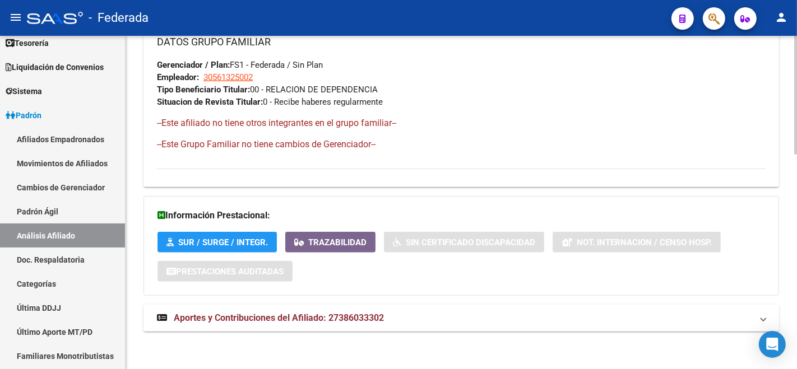
click at [342, 318] on span "Aportes y Contribuciones del Afiliado: 27386033302" at bounding box center [279, 318] width 210 height 11
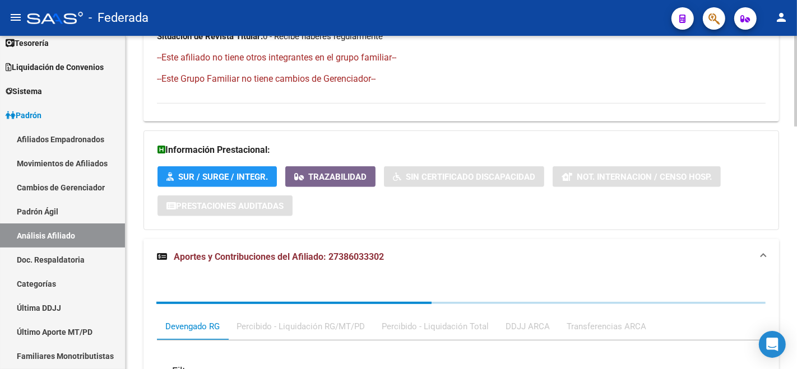
scroll to position [891, 0]
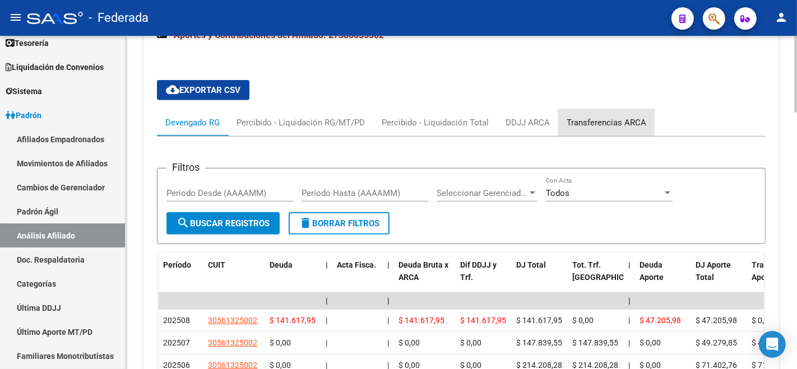
click at [597, 109] on div "Transferencias ARCA" at bounding box center [606, 122] width 96 height 27
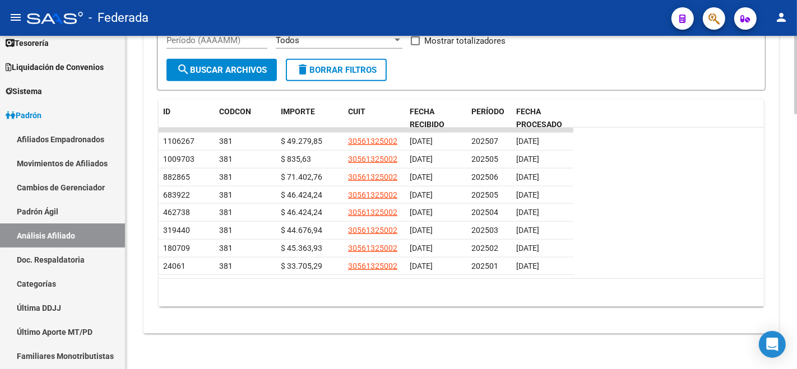
scroll to position [1079, 0]
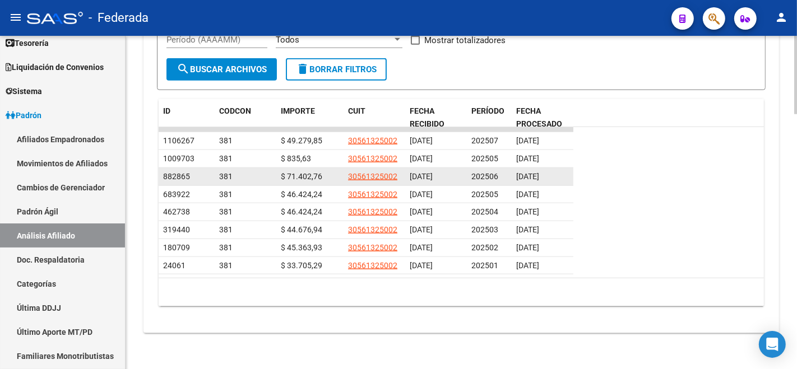
click at [485, 170] on div "202506" at bounding box center [489, 176] width 36 height 13
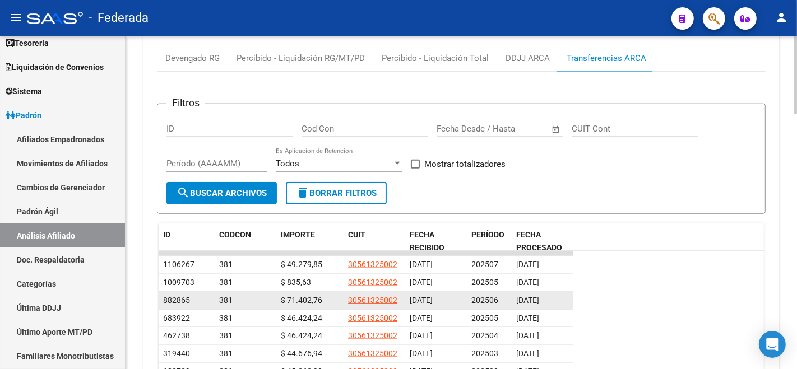
scroll to position [892, 0]
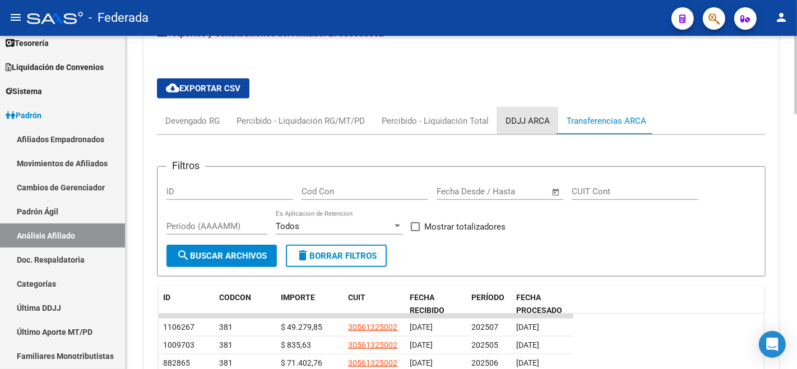
click at [507, 119] on div "DDJJ ARCA" at bounding box center [527, 121] width 44 height 12
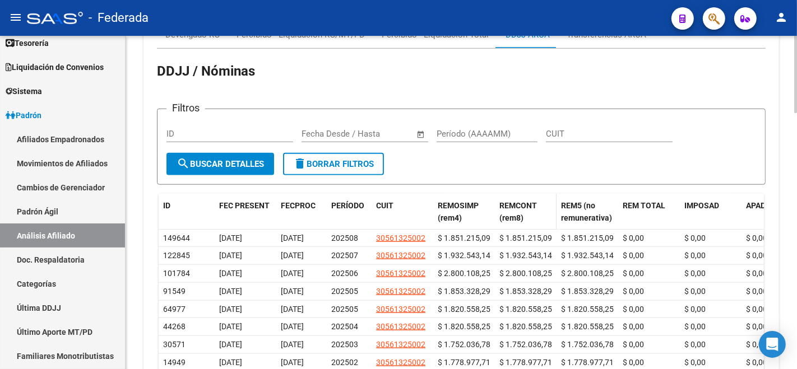
scroll to position [1079, 0]
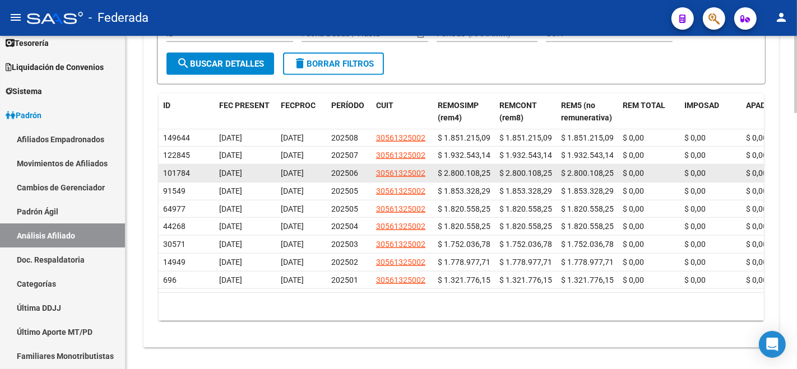
click at [576, 174] on span "$ 2.800.108,25" at bounding box center [587, 173] width 53 height 9
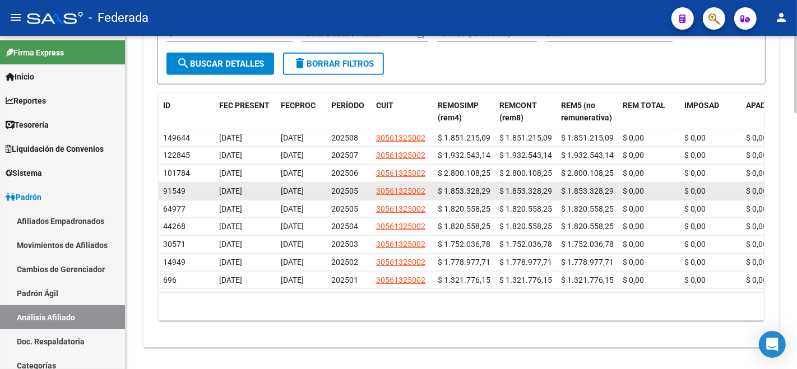
scroll to position [830, 0]
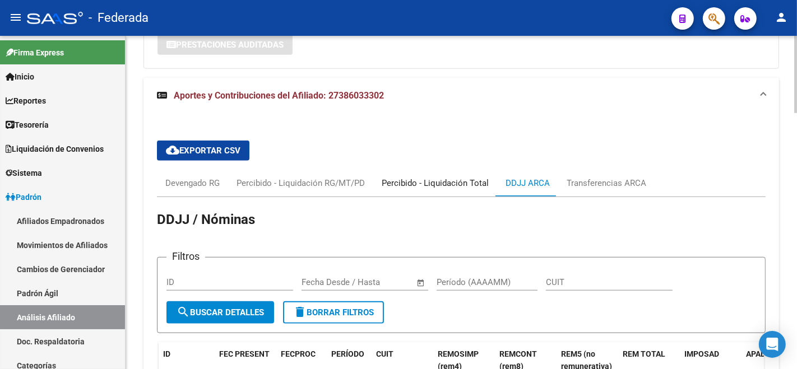
click at [437, 177] on div "Percibido - Liquidación Total" at bounding box center [434, 183] width 107 height 12
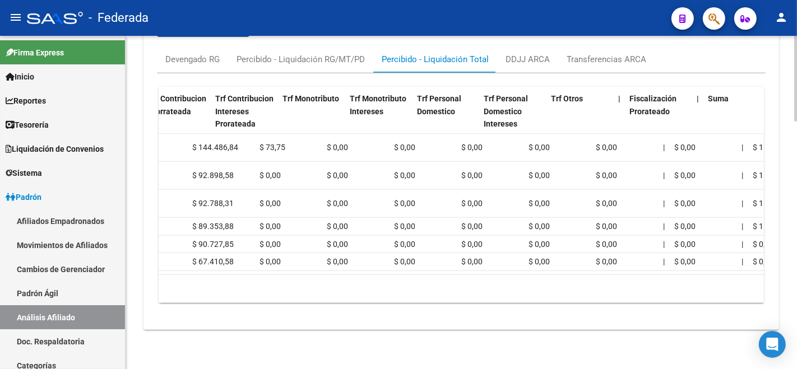
scroll to position [0, 0]
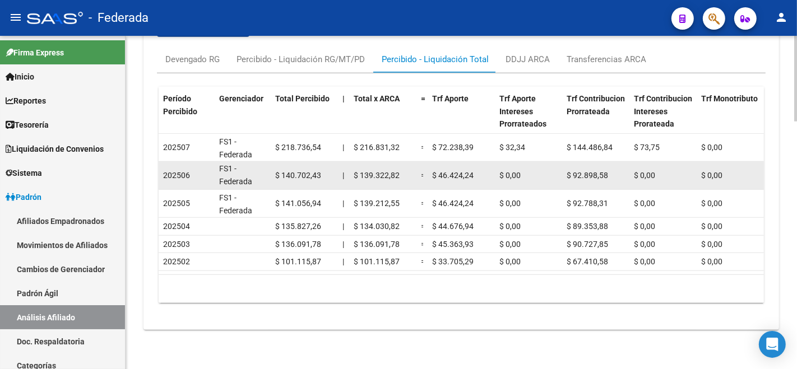
click at [312, 162] on datatable-body-cell "$ 140.702,43" at bounding box center [304, 175] width 67 height 27
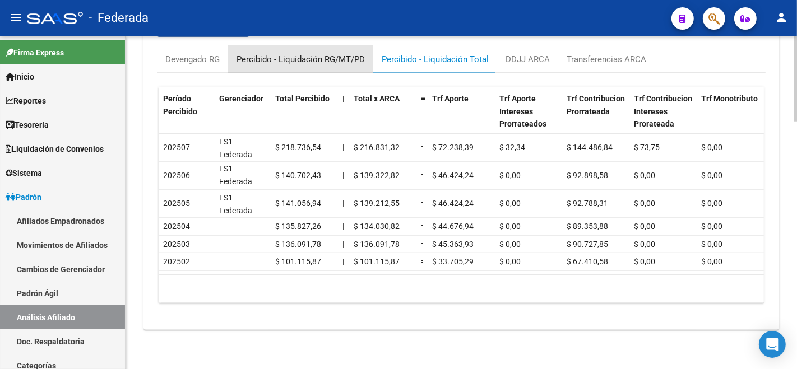
click at [342, 53] on div "Percibido - Liquidación RG/MT/PD" at bounding box center [300, 59] width 128 height 12
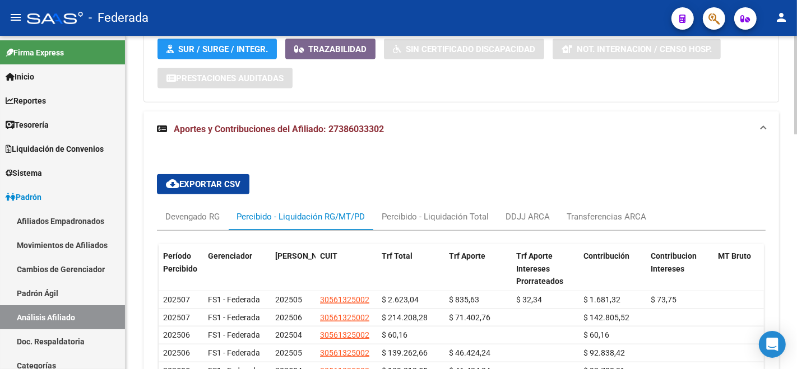
scroll to position [962, 0]
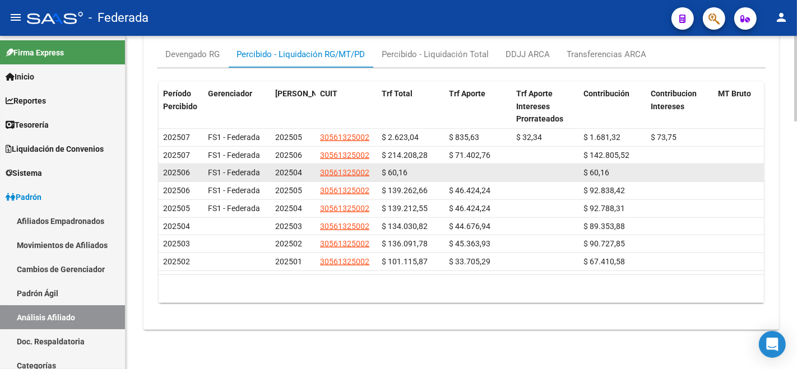
click at [402, 168] on span "$ 60,16" at bounding box center [394, 172] width 26 height 9
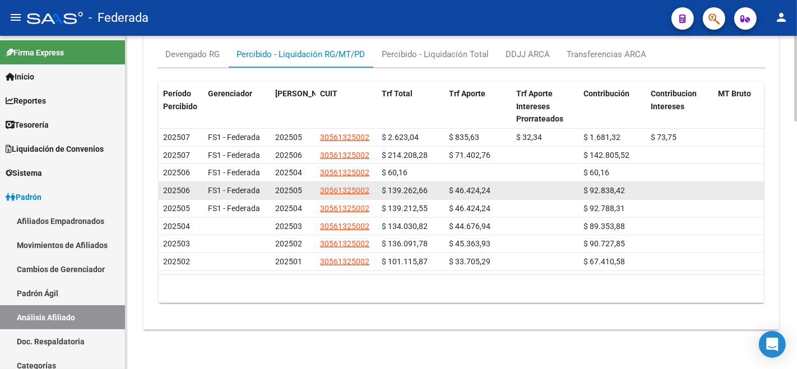
click at [409, 188] on span "$ 139.262,66" at bounding box center [404, 190] width 46 height 9
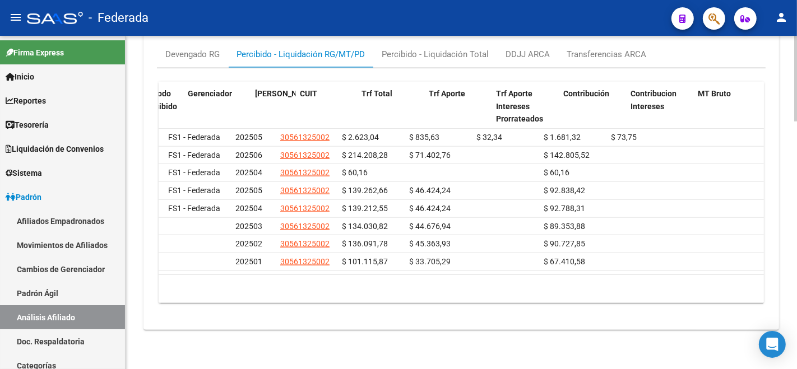
scroll to position [0, 0]
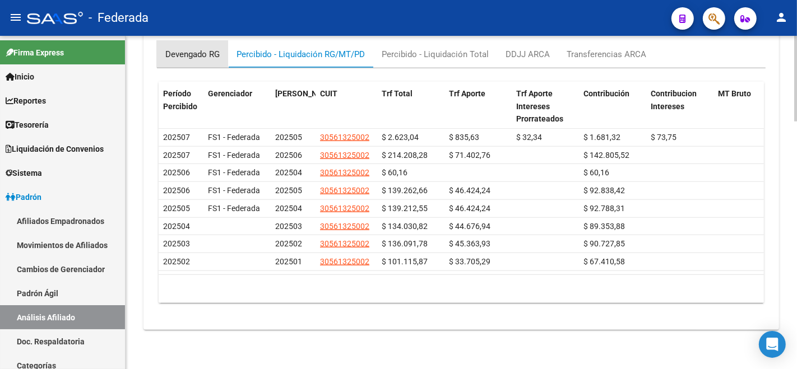
click at [181, 48] on div "Devengado RG" at bounding box center [192, 54] width 54 height 12
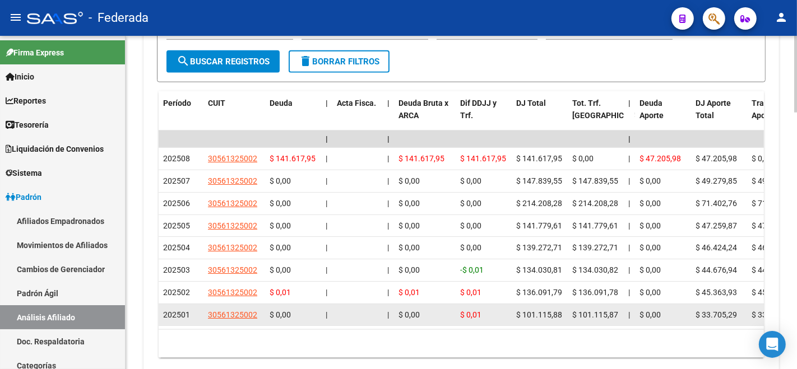
scroll to position [1086, 0]
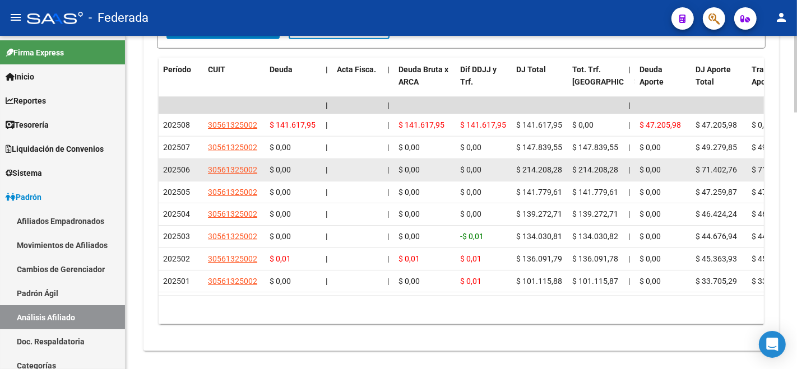
click at [546, 165] on span "$ 214.208,28" at bounding box center [539, 169] width 46 height 9
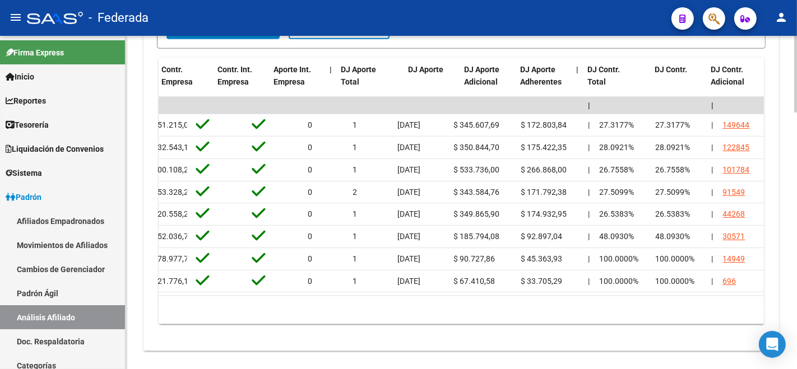
scroll to position [0, 0]
